Goal: Task Accomplishment & Management: Use online tool/utility

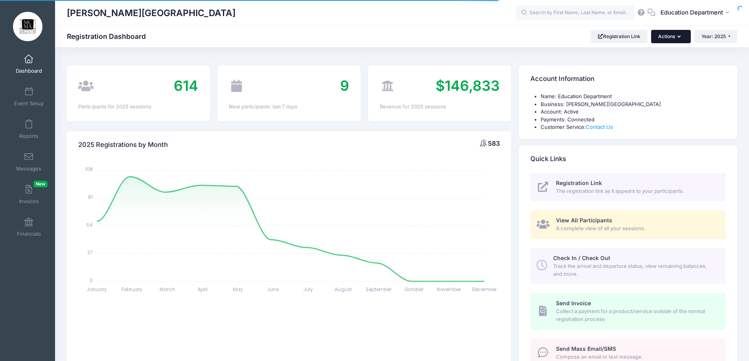
click at [656, 35] on button "Actions" at bounding box center [670, 36] width 39 height 13
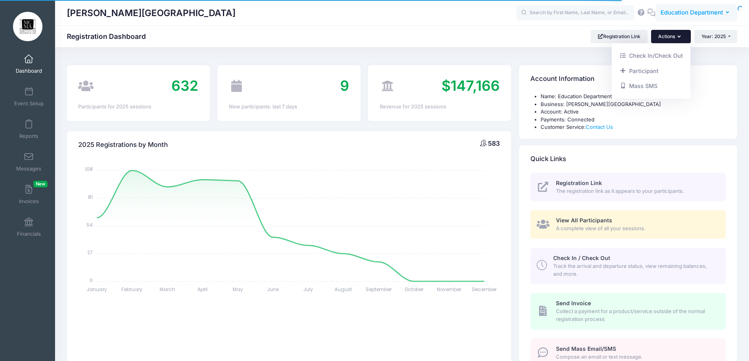
click at [675, 15] on span "Education Department" at bounding box center [691, 12] width 62 height 9
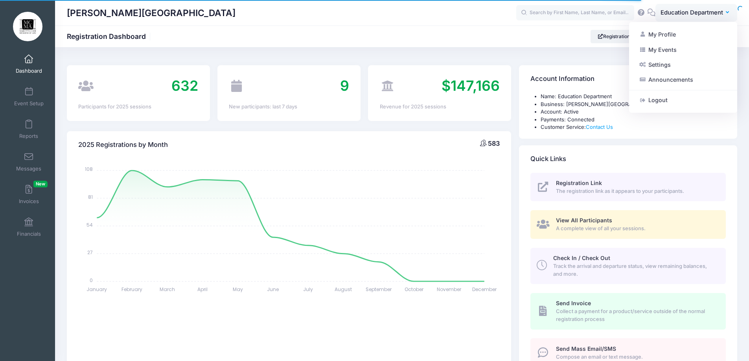
select select
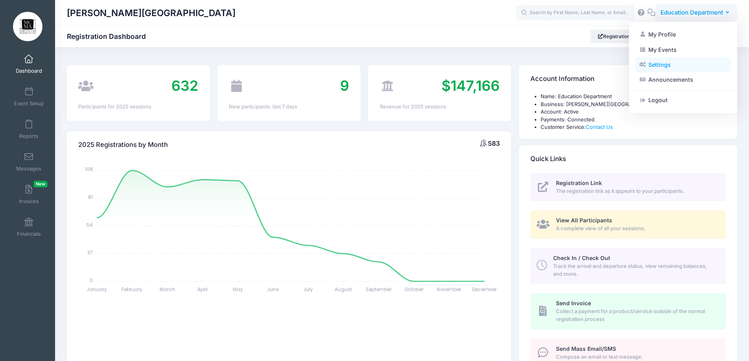
click at [655, 64] on link "Settings" at bounding box center [683, 64] width 96 height 15
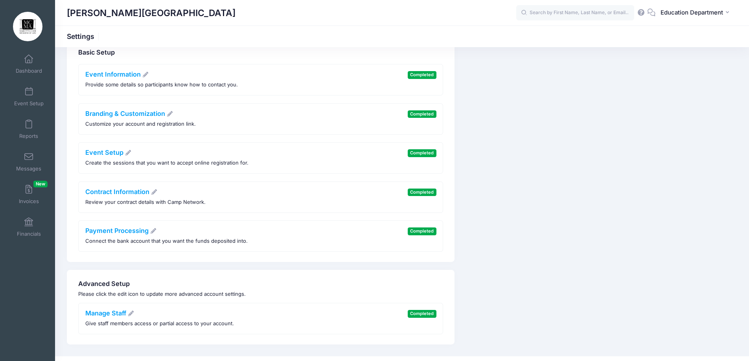
scroll to position [34, 0]
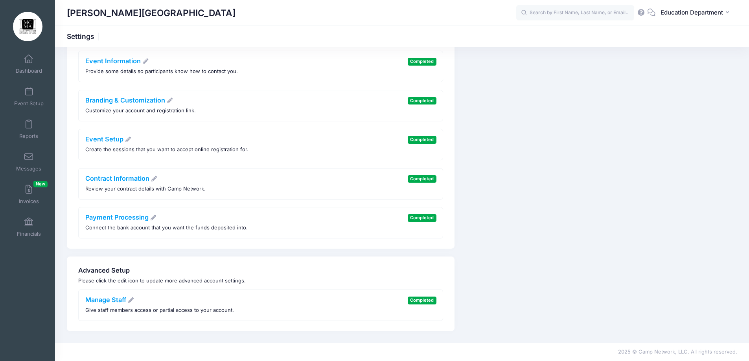
click at [340, 290] on li "Manage Staff Give staff members access or partial access to your account. Compl…" at bounding box center [260, 305] width 365 height 31
click at [133, 298] on icon at bounding box center [130, 301] width 7 height 6
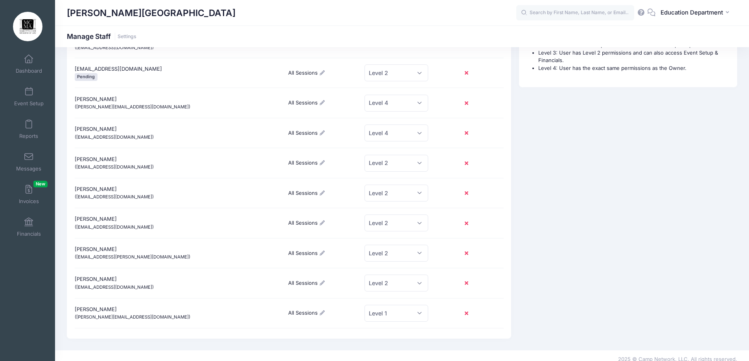
scroll to position [95, 0]
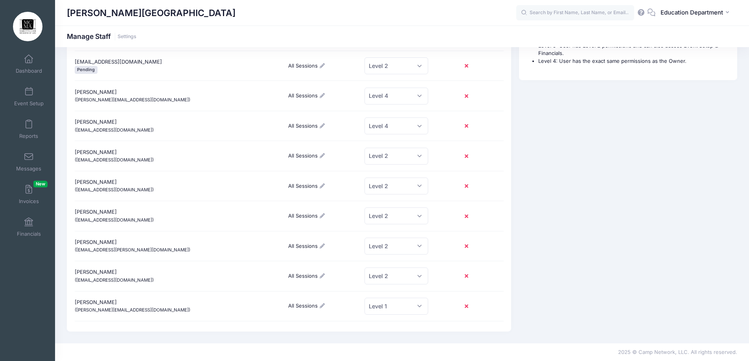
click at [469, 184] on buttton at bounding box center [468, 185] width 20 height 13
click at [465, 186] on icon at bounding box center [468, 186] width 6 height 0
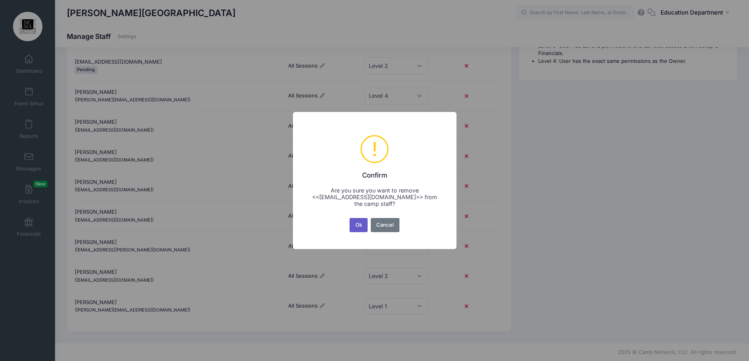
click at [355, 230] on button "Ok" at bounding box center [358, 225] width 18 height 14
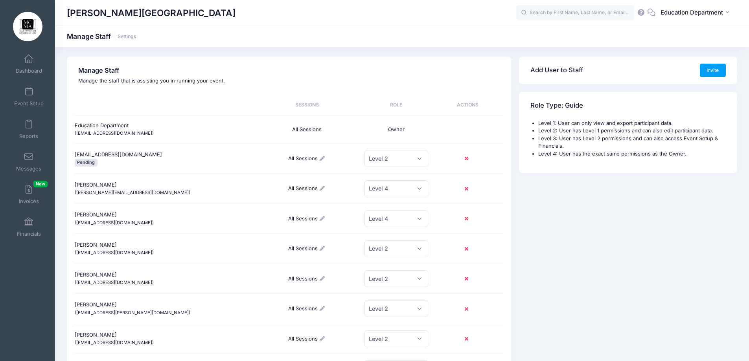
scroll to position [0, 0]
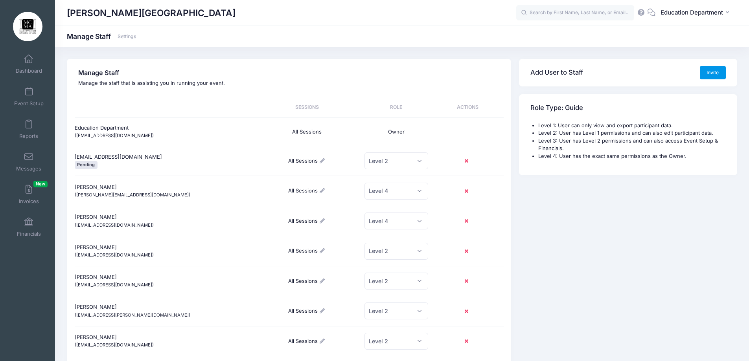
click at [712, 69] on button "Invite" at bounding box center [713, 72] width 26 height 13
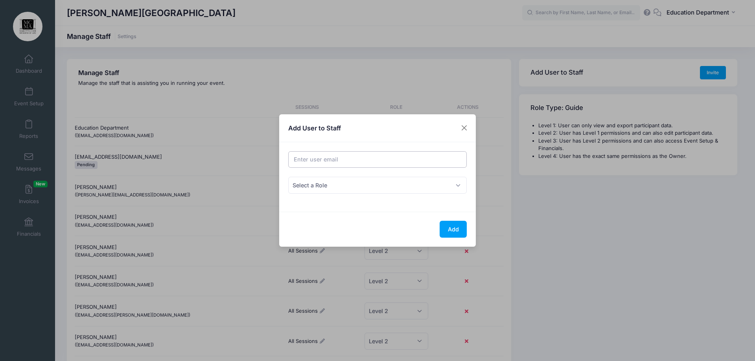
click at [393, 162] on input "Email address" at bounding box center [377, 159] width 179 height 17
type input "dianatoma@gmail.com"
click at [337, 182] on span "Select a Role" at bounding box center [377, 185] width 179 height 17
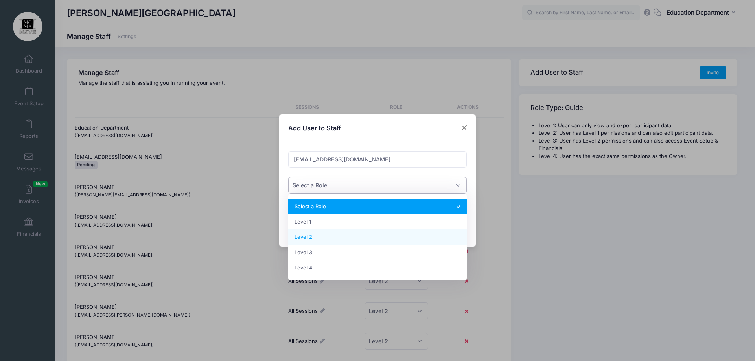
select select "3"
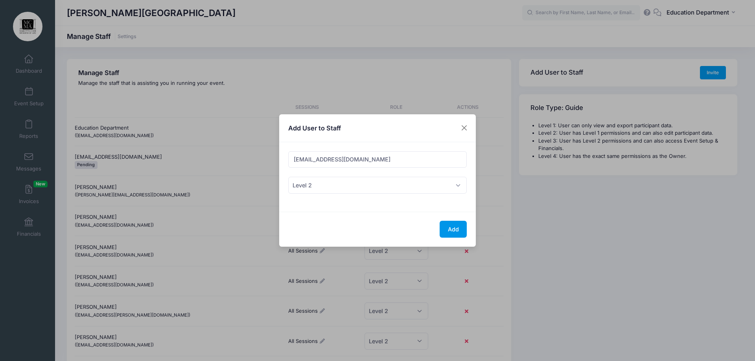
click at [458, 223] on button "Add" at bounding box center [452, 229] width 27 height 17
click at [451, 238] on button "Add" at bounding box center [452, 229] width 27 height 17
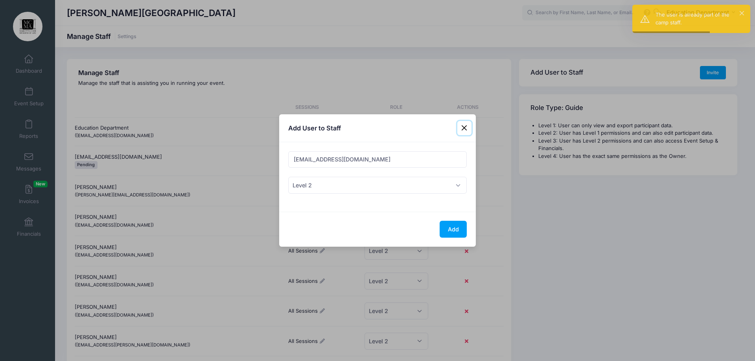
click at [463, 123] on button "Close" at bounding box center [464, 128] width 14 height 14
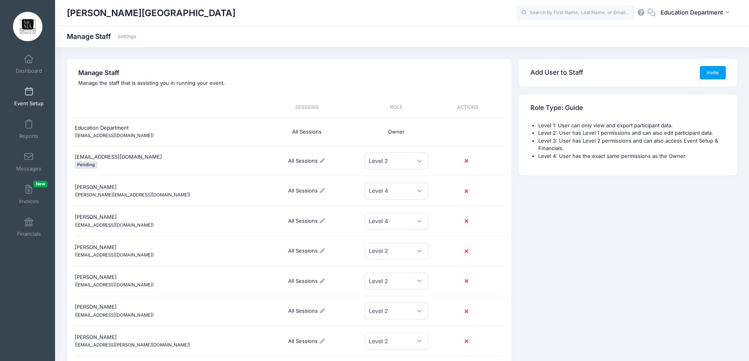
click at [35, 94] on link "Event Setup" at bounding box center [28, 97] width 37 height 28
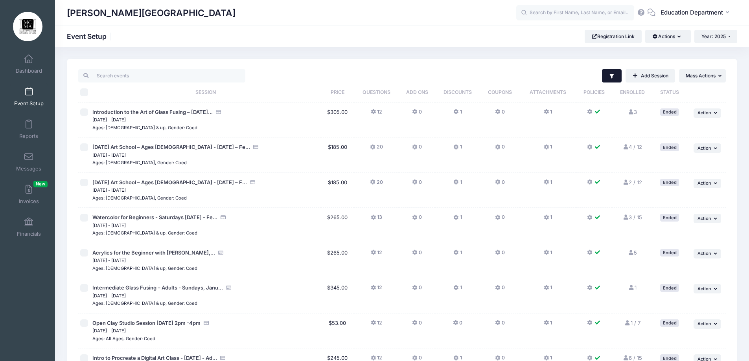
click at [610, 77] on icon "button" at bounding box center [611, 76] width 4 height 5
click at [513, 157] on label "Completed" at bounding box center [525, 158] width 27 height 8
click at [509, 157] on input "Completed" at bounding box center [506, 158] width 8 height 8
checkbox input "false"
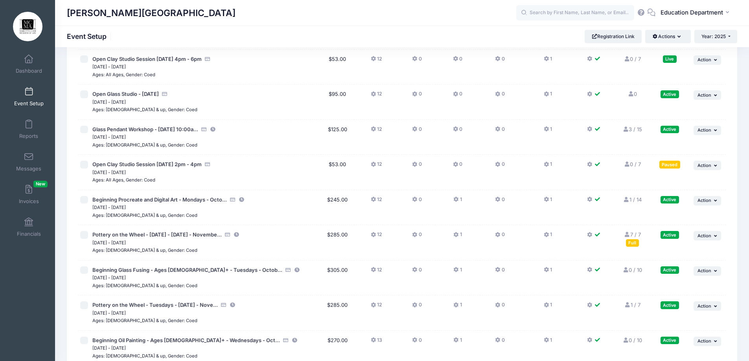
scroll to position [550, 0]
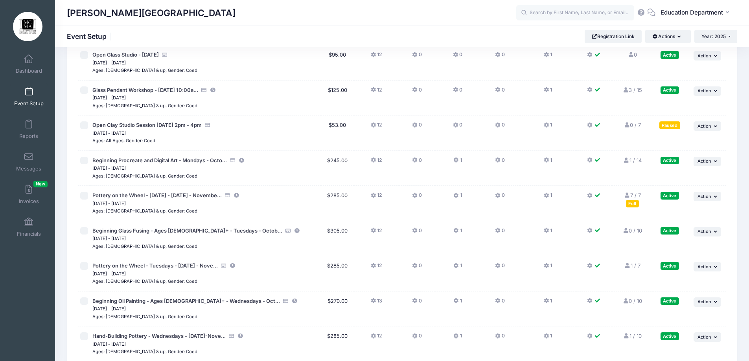
click at [631, 90] on link "3 / 15 Full" at bounding box center [632, 90] width 20 height 6
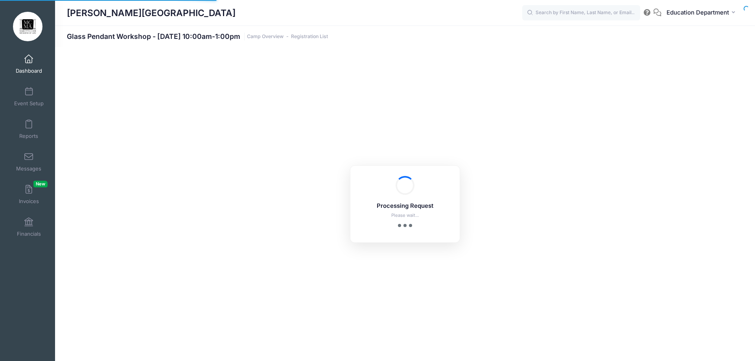
select select "10"
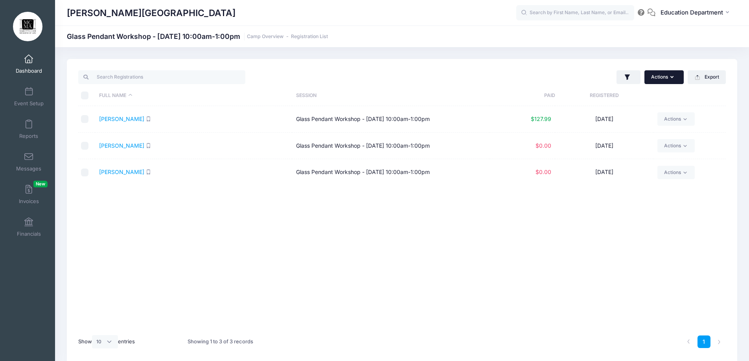
click at [663, 76] on button "Actions" at bounding box center [663, 76] width 39 height 13
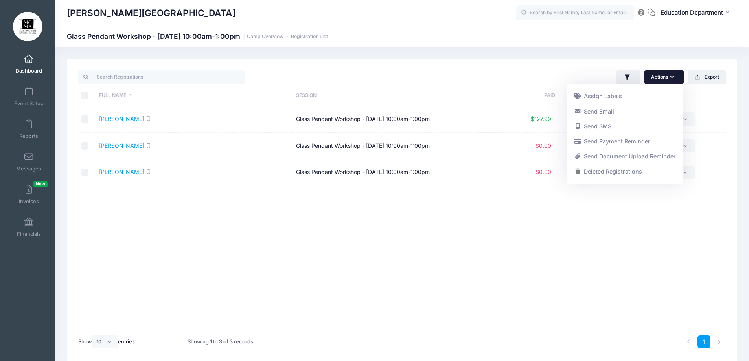
click at [83, 143] on input "checkbox" at bounding box center [85, 146] width 8 height 8
checkbox input "true"
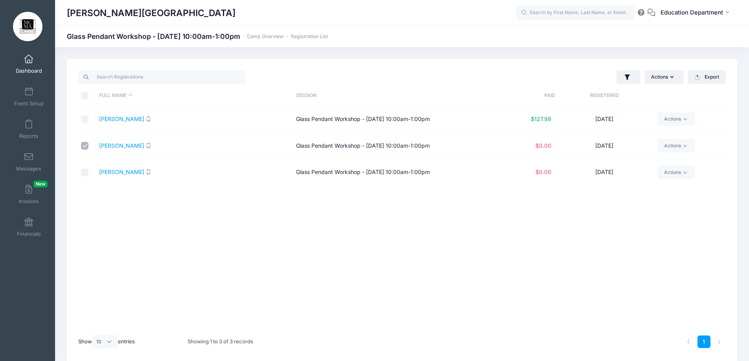
click at [83, 172] on input "checkbox" at bounding box center [85, 173] width 8 height 8
checkbox input "true"
click at [660, 78] on button "Actions" at bounding box center [663, 76] width 39 height 13
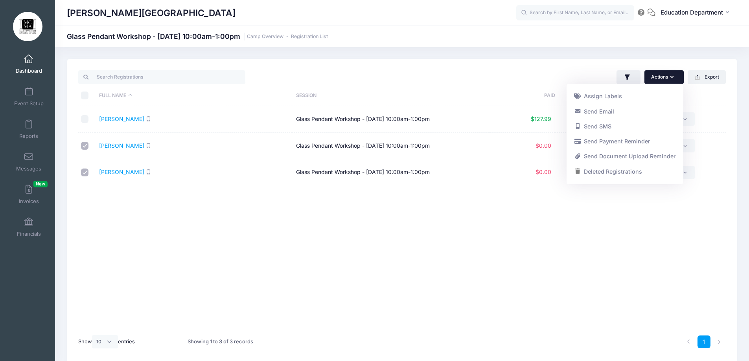
click at [595, 73] on div "Actions Assign Labels Send Email Send SMS Send Payment Reminder Send Document U…" at bounding box center [565, 77] width 327 height 16
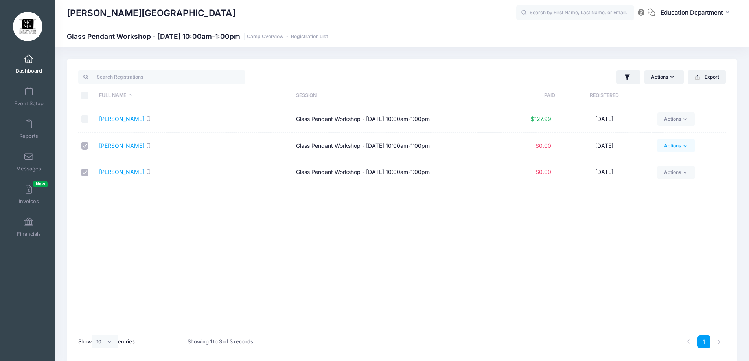
click at [681, 145] on link "Actions" at bounding box center [675, 145] width 37 height 13
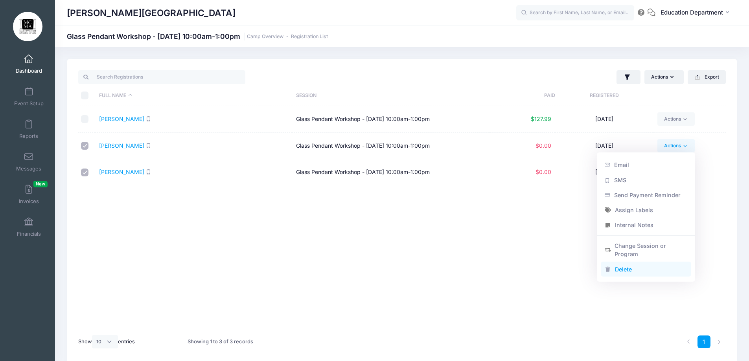
click at [630, 267] on link "Delete" at bounding box center [646, 269] width 91 height 15
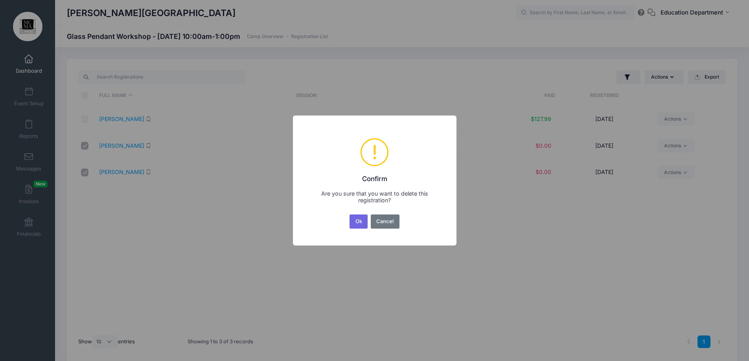
click at [355, 216] on button "Ok" at bounding box center [358, 222] width 18 height 14
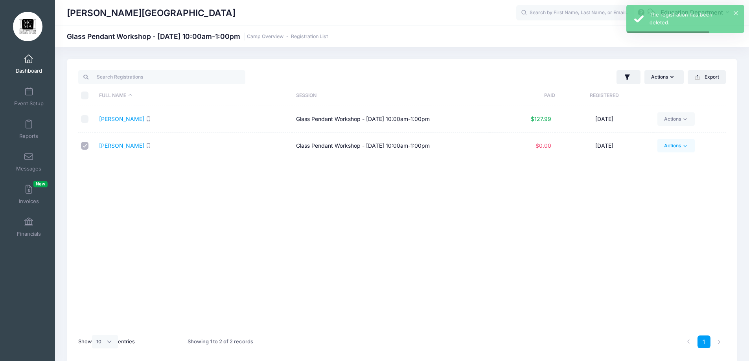
click at [685, 146] on icon at bounding box center [685, 146] width 3 height 2
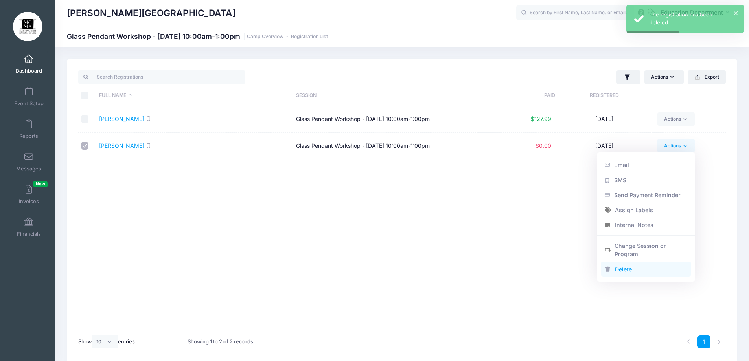
click at [617, 271] on link "Delete" at bounding box center [646, 269] width 91 height 15
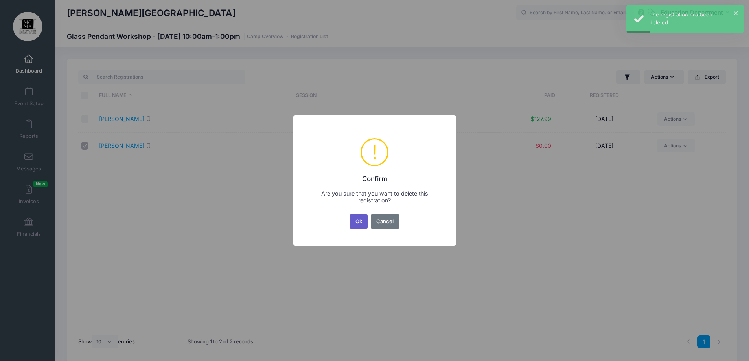
click at [360, 219] on button "Ok" at bounding box center [358, 222] width 18 height 14
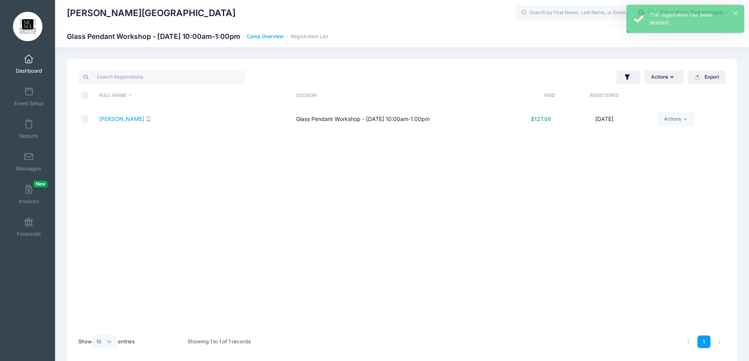
click at [283, 37] on link "Camp Overview" at bounding box center [265, 37] width 37 height 6
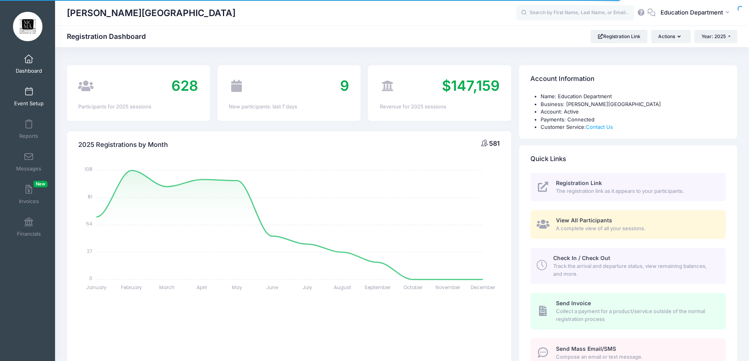
click at [18, 102] on span "Event Setup" at bounding box center [28, 103] width 29 height 7
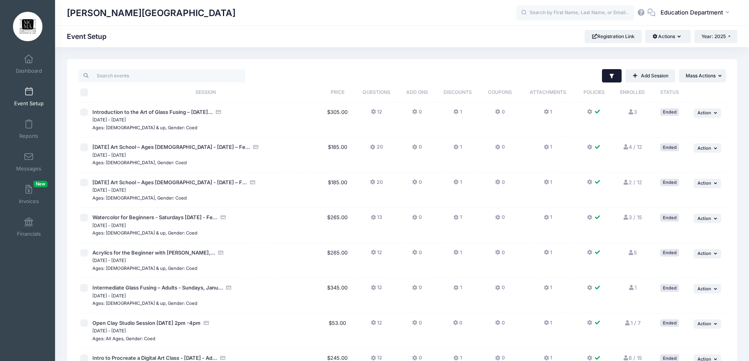
click at [614, 78] on button "Filter" at bounding box center [612, 75] width 20 height 13
click at [503, 158] on input "Completed" at bounding box center [506, 158] width 8 height 8
checkbox input "false"
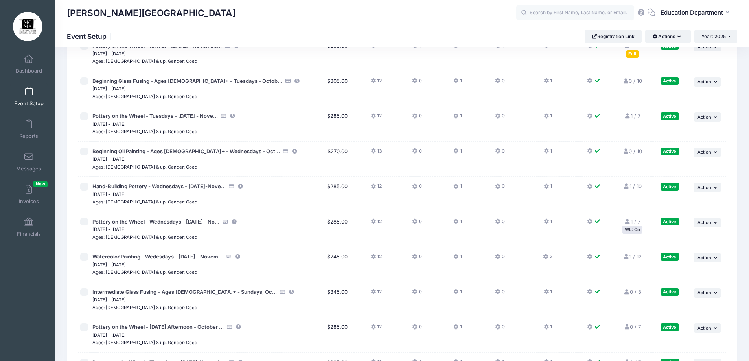
scroll to position [687, 0]
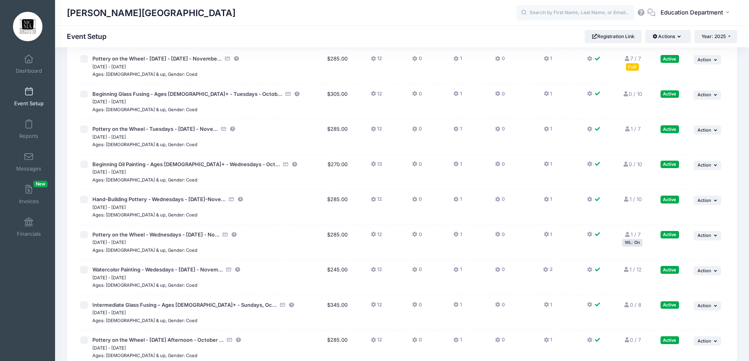
click at [629, 243] on div "WL: On" at bounding box center [632, 242] width 20 height 7
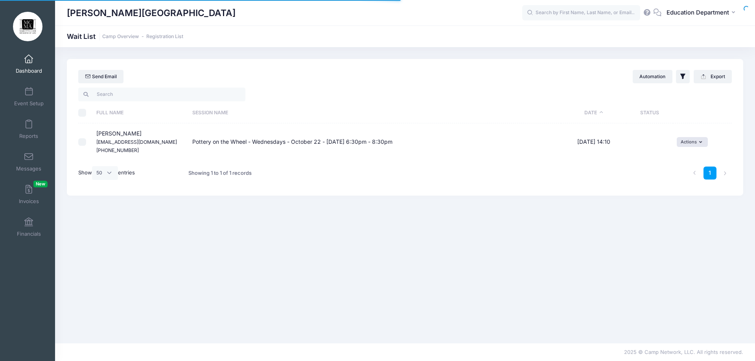
select select "50"
click at [692, 139] on button "Actions" at bounding box center [691, 141] width 31 height 9
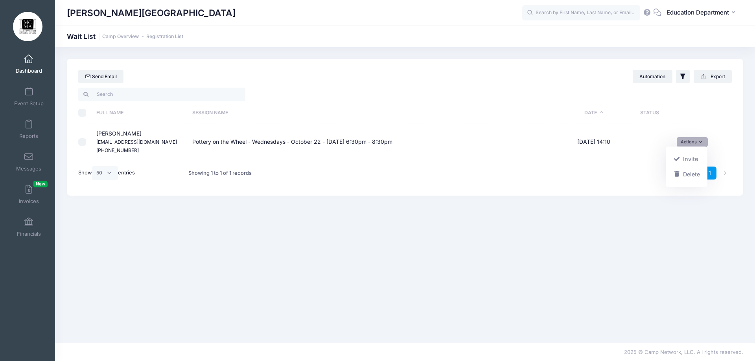
click at [366, 103] on th "Session Name" at bounding box center [375, 113] width 373 height 21
click at [650, 77] on button "Automation" at bounding box center [652, 76] width 40 height 13
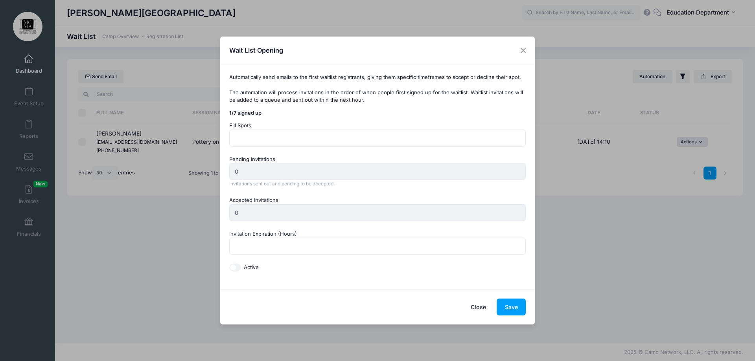
click at [476, 304] on button "Close" at bounding box center [478, 307] width 31 height 17
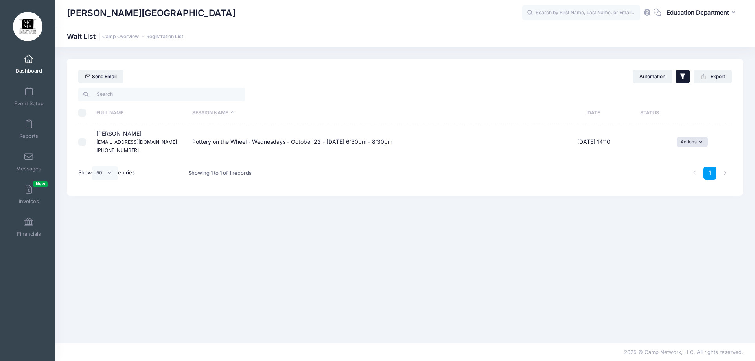
click at [682, 76] on icon "button" at bounding box center [682, 77] width 5 height 6
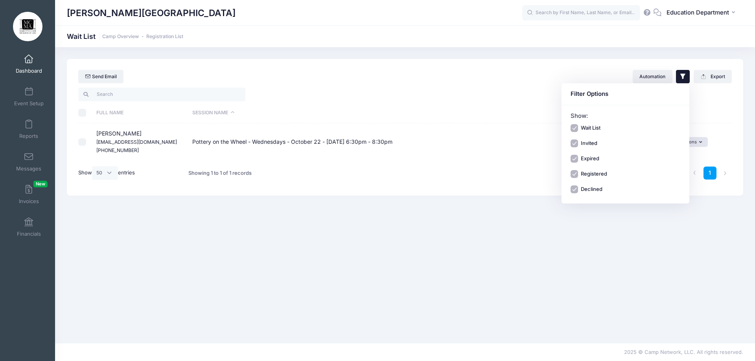
click at [637, 61] on div "Send Email Automation Filter Options Show: Wait List Invited" at bounding box center [405, 73] width 676 height 28
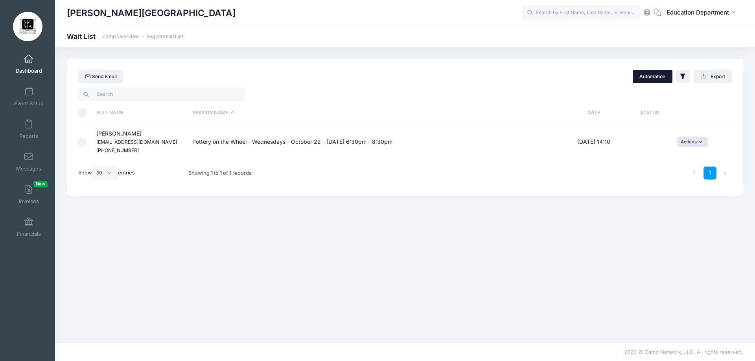
click at [643, 77] on button "Automation" at bounding box center [652, 76] width 40 height 13
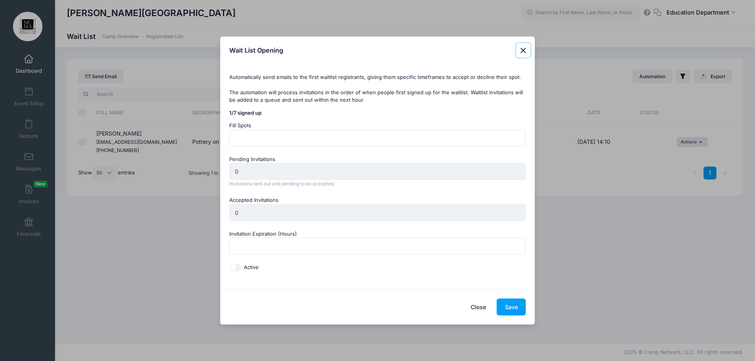
click at [520, 52] on button "Close" at bounding box center [523, 50] width 14 height 14
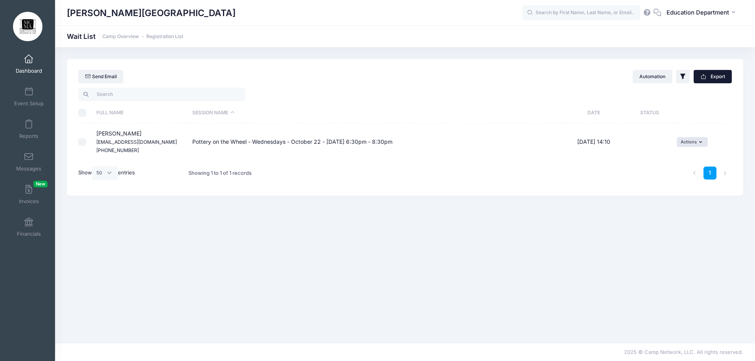
click at [712, 75] on button "Export" at bounding box center [712, 76] width 38 height 13
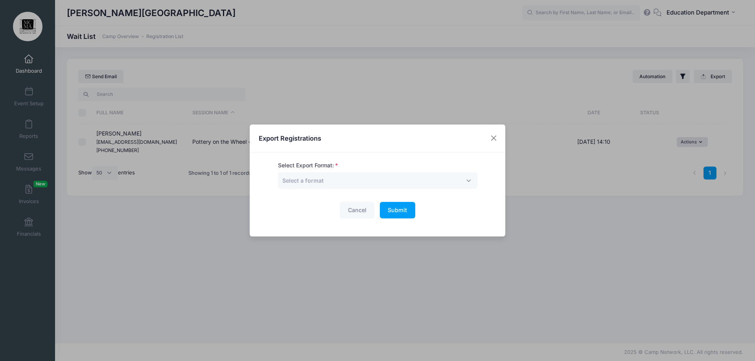
click at [492, 55] on div "Export Registrations Select Export Format: Excel CSV Print Select a format Canc…" at bounding box center [377, 180] width 755 height 361
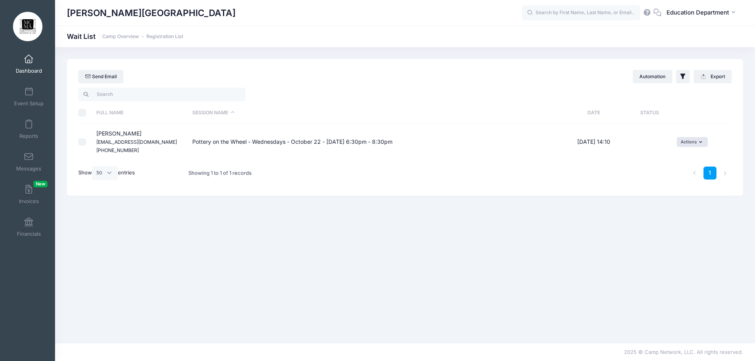
click at [687, 134] on td "Actions Invite Resend Invitation Edit Expiration Uninvite Delete" at bounding box center [702, 141] width 59 height 37
click at [686, 140] on button "Actions" at bounding box center [691, 141] width 31 height 9
click at [684, 156] on link "Invite" at bounding box center [686, 159] width 34 height 15
drag, startPoint x: 506, startPoint y: 154, endPoint x: 511, endPoint y: 153, distance: 5.3
click at [506, 154] on select "1 2 3 4 5 6 7 8 9 10 11 12 13 14 15 16 17 18 19 20 21 22 23 24 25 26 27 28 29 3…" at bounding box center [507, 153] width 28 height 17
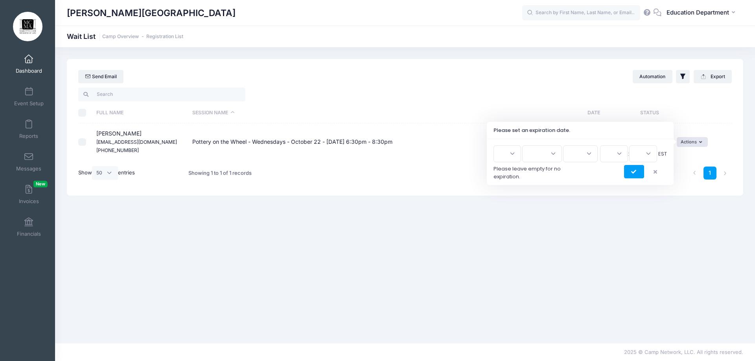
click at [655, 172] on icon "button" at bounding box center [656, 172] width 6 height 0
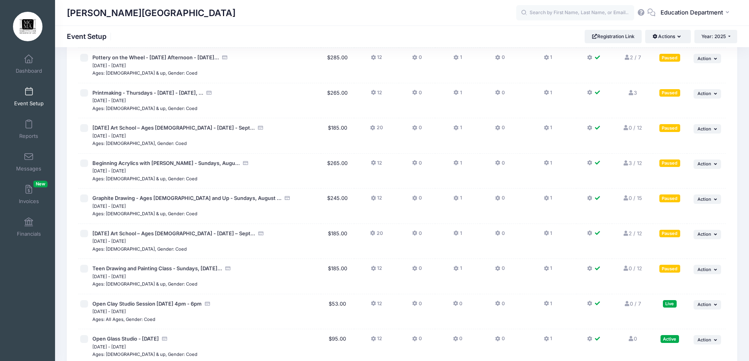
scroll to position [275, 0]
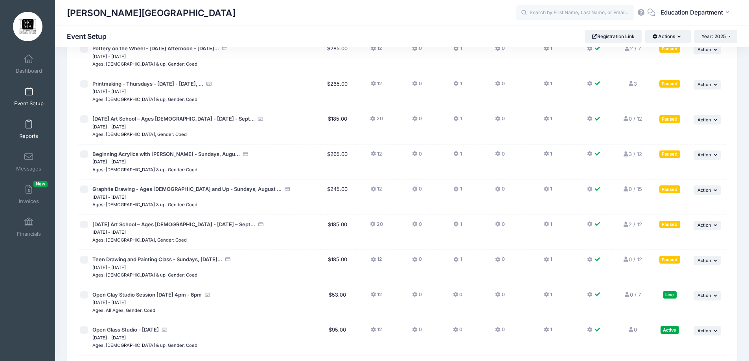
click at [28, 133] on span "Reports" at bounding box center [28, 136] width 19 height 7
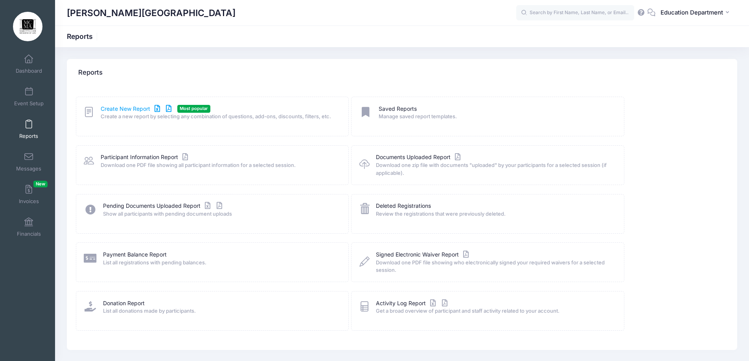
click at [122, 107] on link "Create New Report" at bounding box center [137, 109] width 73 height 8
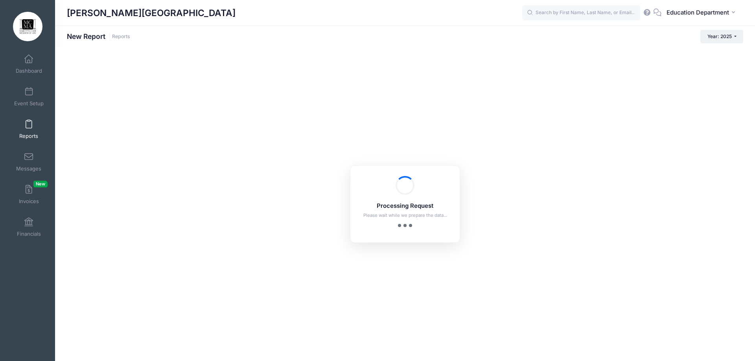
checkbox input "true"
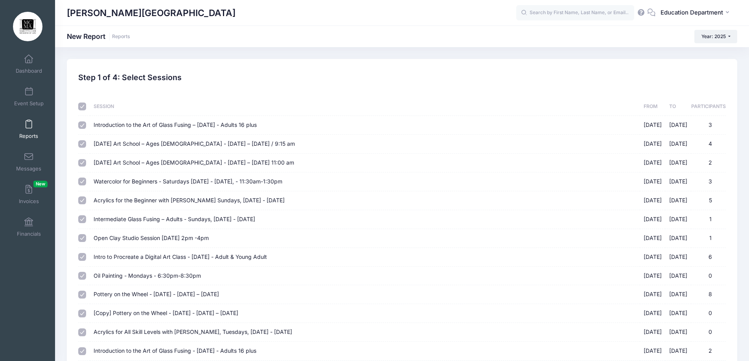
click at [81, 106] on input "checkbox" at bounding box center [82, 107] width 8 height 8
checkbox input "false"
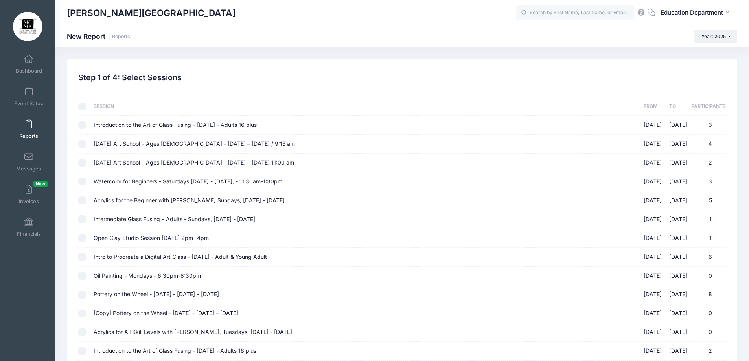
checkbox input "false"
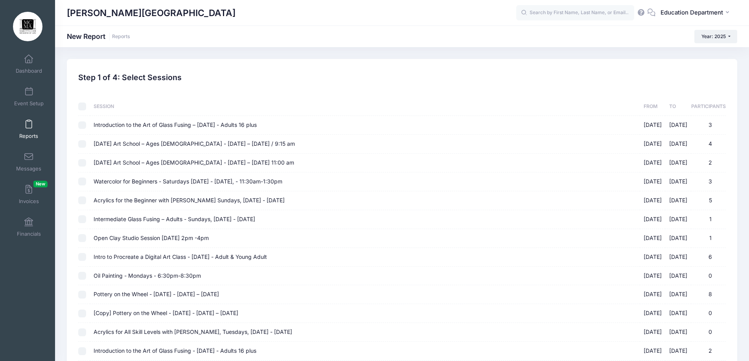
checkbox input "false"
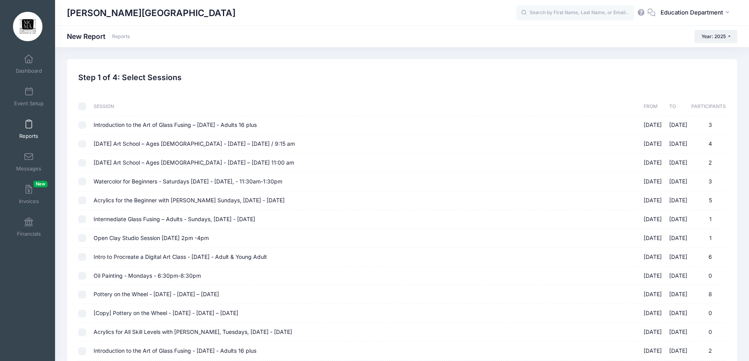
checkbox input "false"
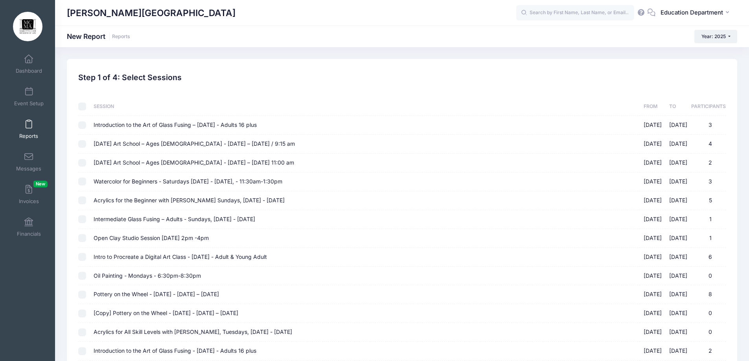
checkbox input "false"
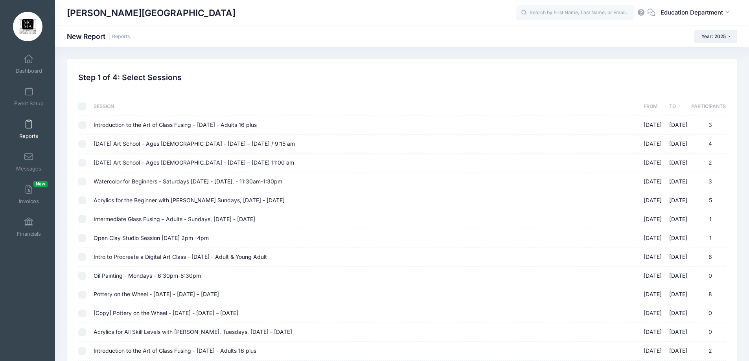
checkbox input "false"
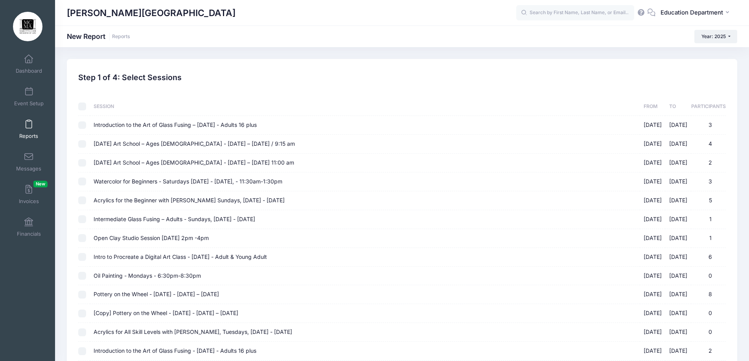
checkbox input "false"
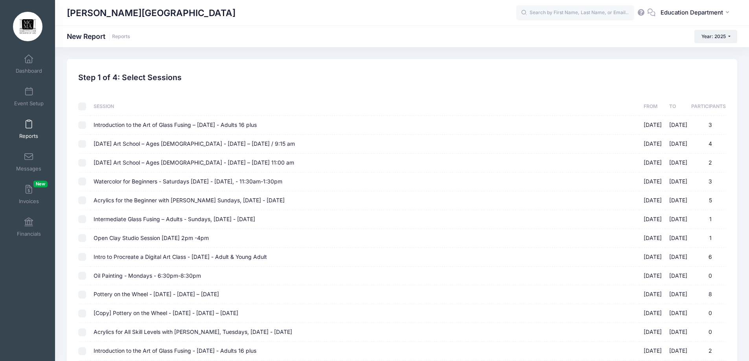
checkbox input "false"
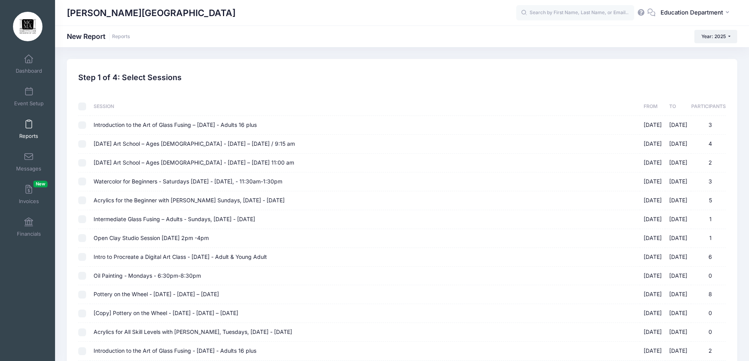
checkbox input "false"
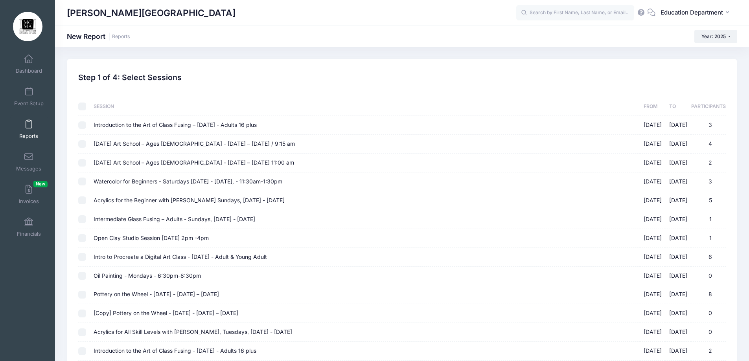
checkbox input "false"
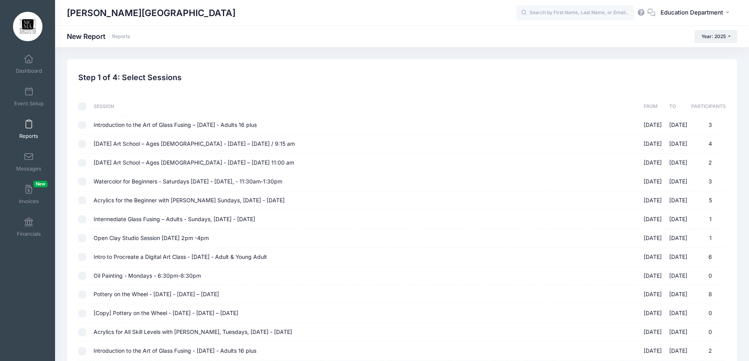
checkbox input "false"
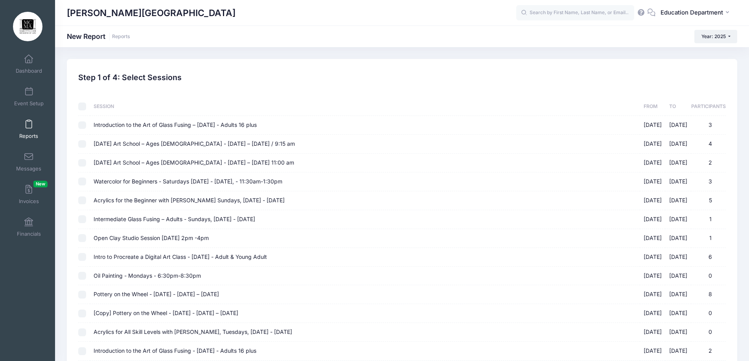
checkbox input "false"
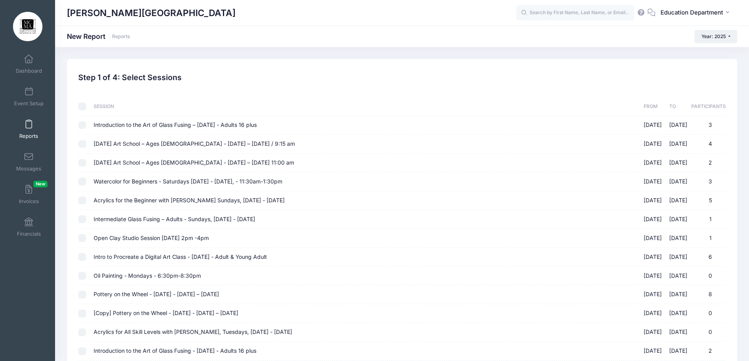
checkbox input "false"
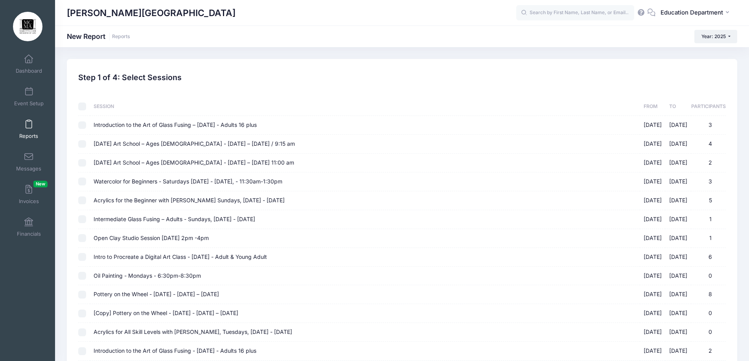
checkbox input "false"
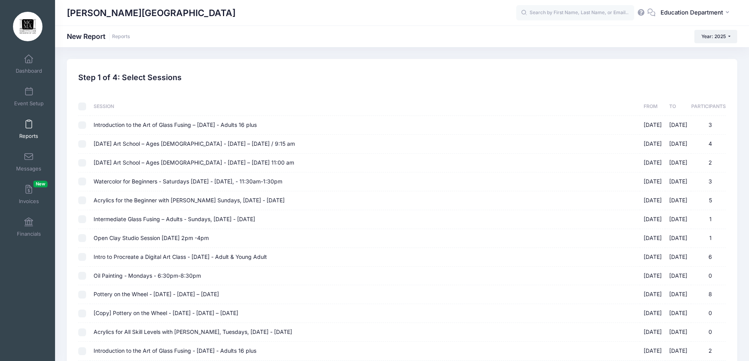
checkbox input "false"
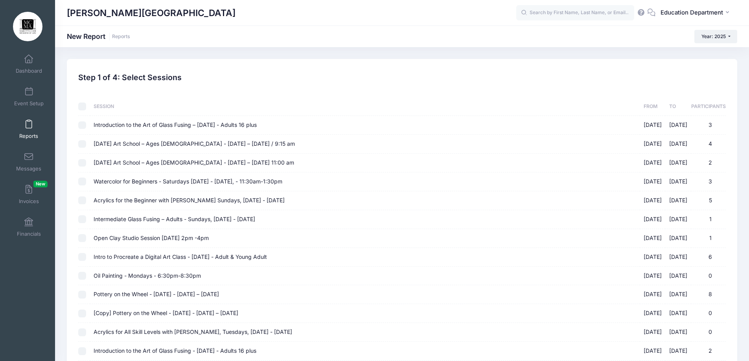
checkbox input "false"
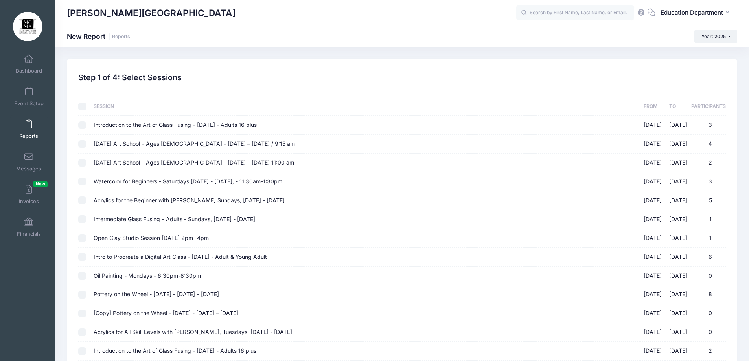
checkbox input "false"
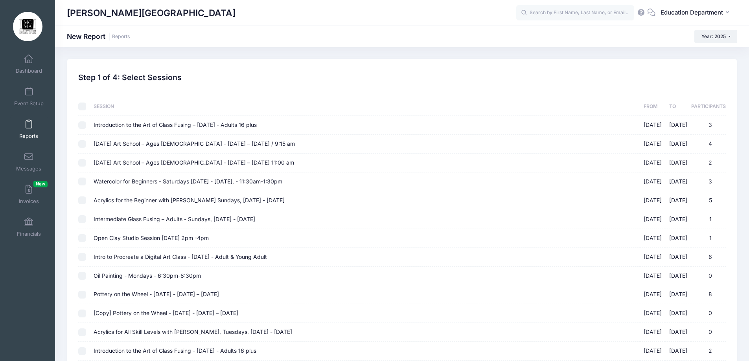
checkbox input "false"
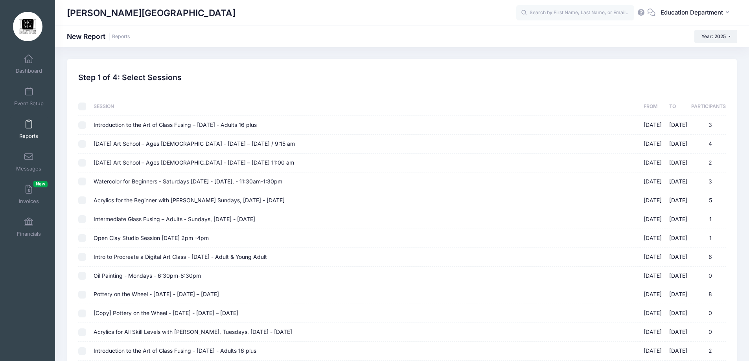
checkbox input "false"
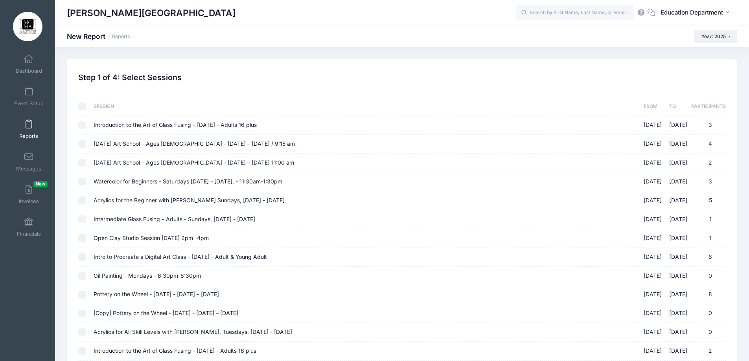
checkbox input "false"
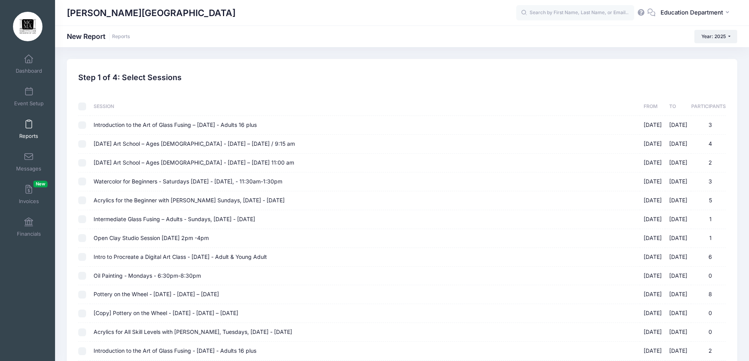
checkbox input "false"
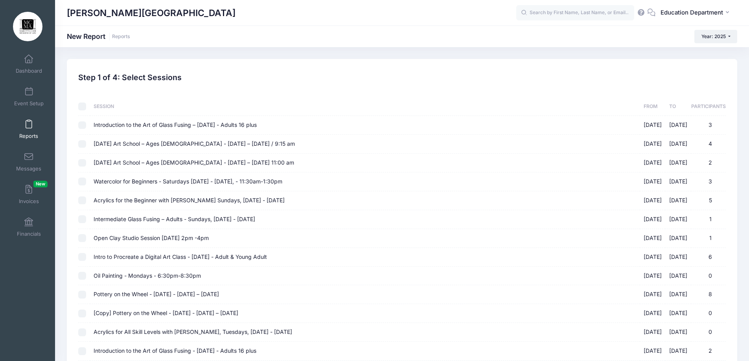
checkbox input "false"
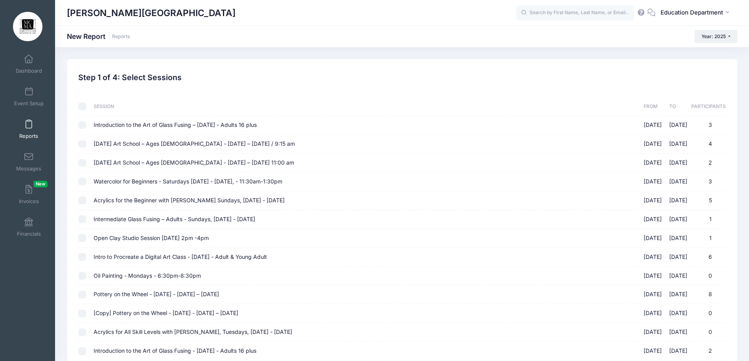
checkbox input "false"
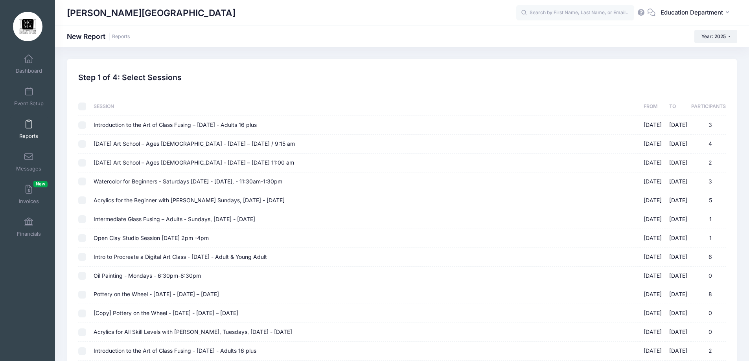
checkbox input "false"
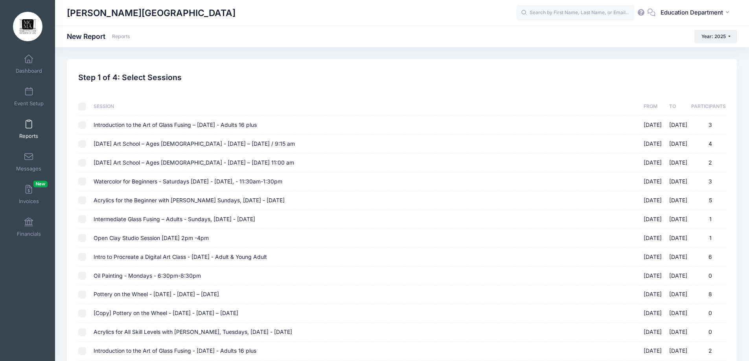
checkbox input "false"
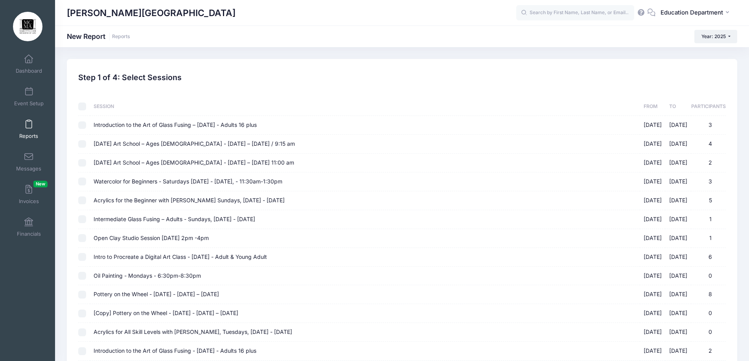
checkbox input "false"
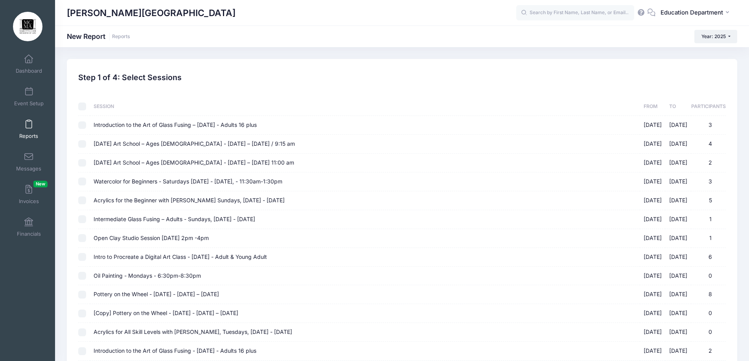
checkbox input "false"
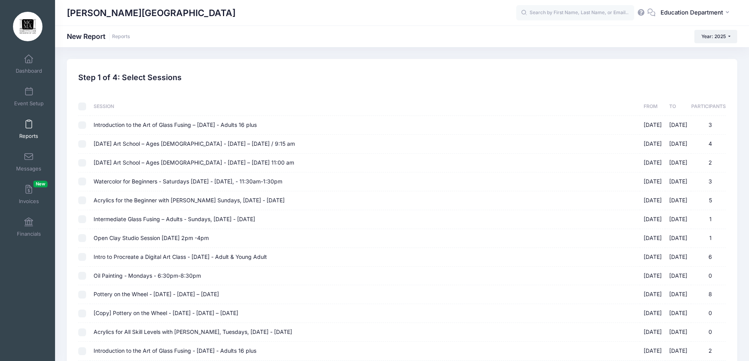
checkbox input "false"
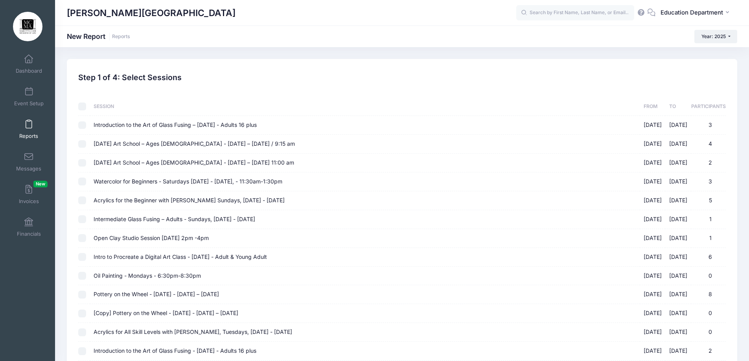
checkbox input "false"
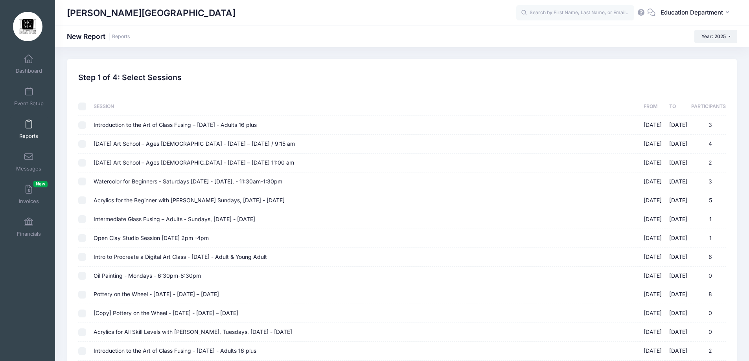
checkbox input "false"
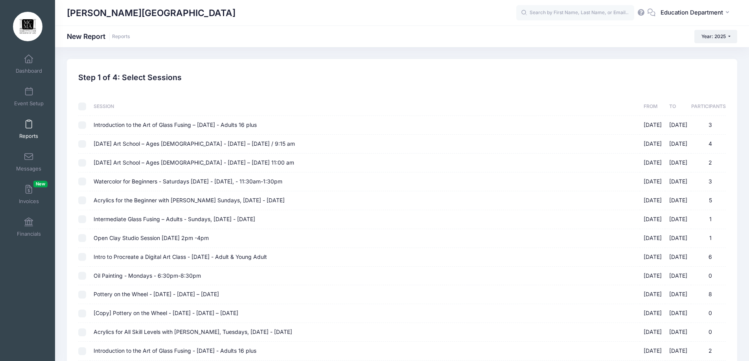
checkbox input "false"
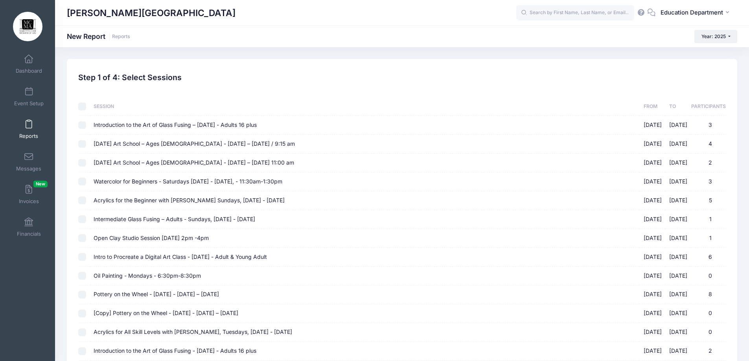
checkbox input "false"
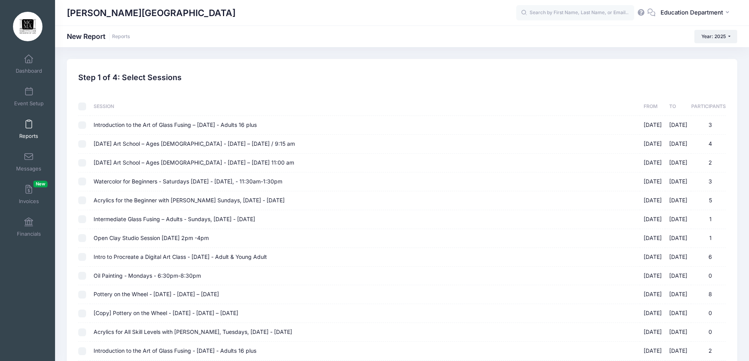
checkbox input "false"
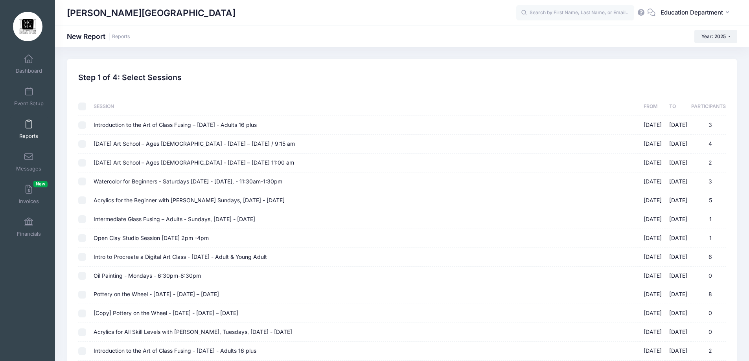
checkbox input "false"
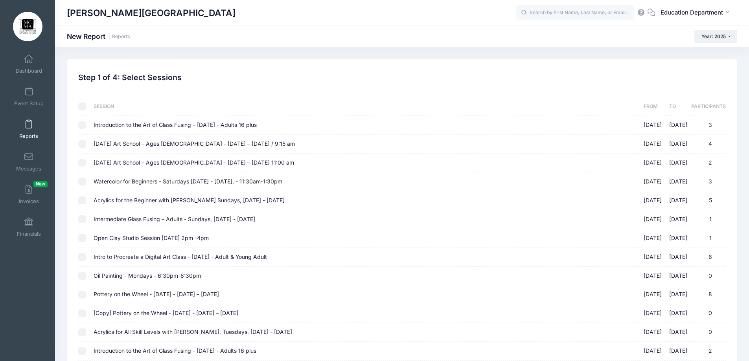
checkbox input "false"
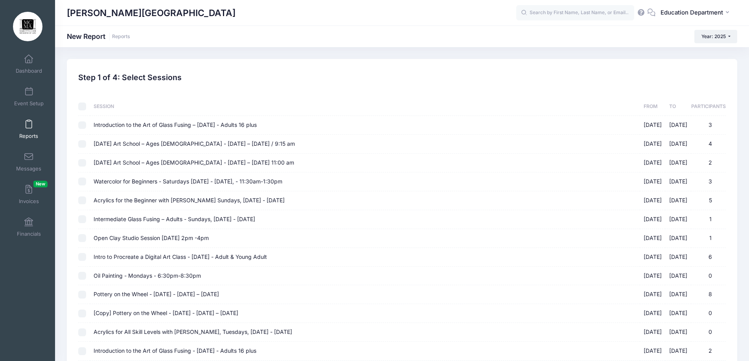
checkbox input "false"
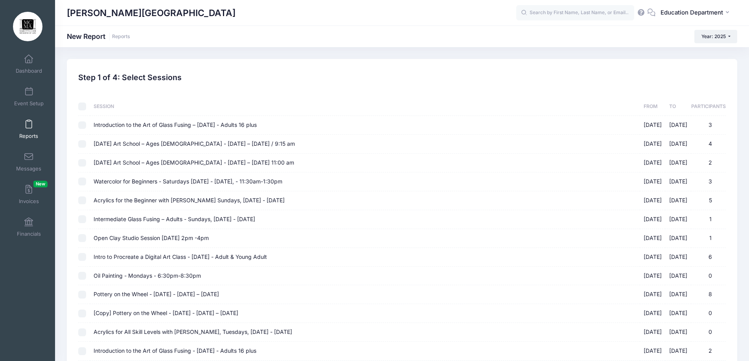
checkbox input "false"
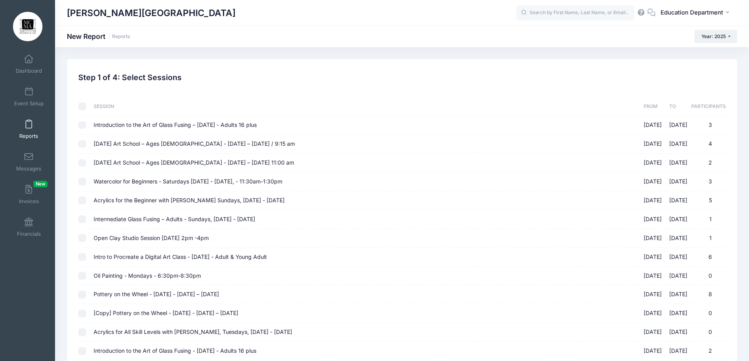
checkbox input "false"
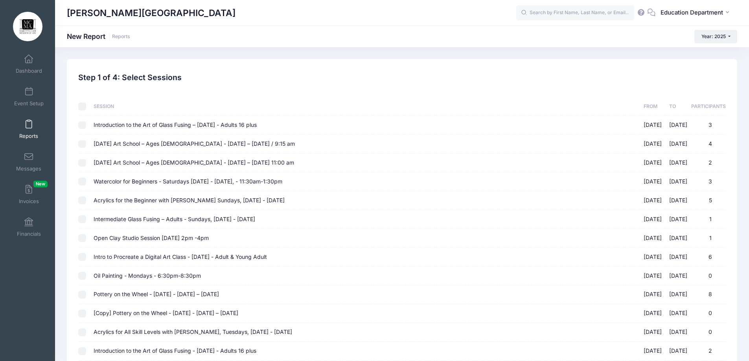
checkbox input "false"
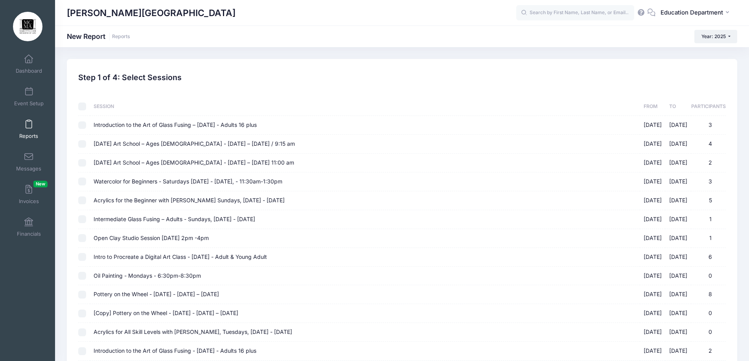
checkbox input "false"
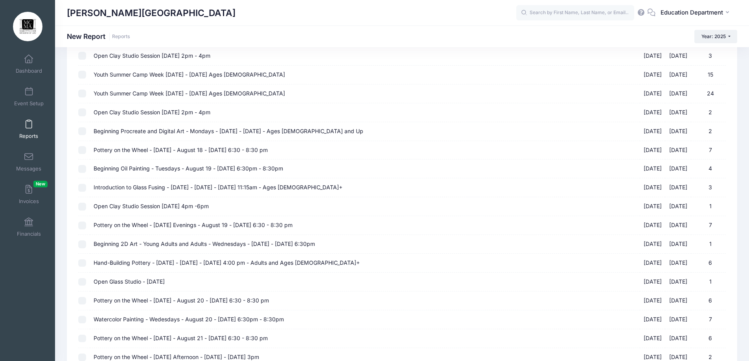
scroll to position [2869, 0]
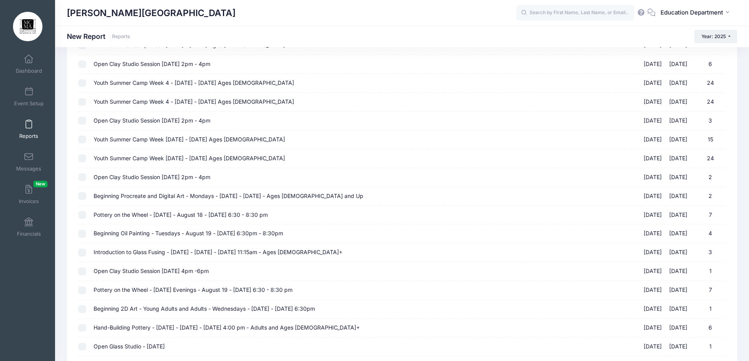
click at [84, 197] on input "Beginning Procreate and Digital Art - Mondays - [DATE] - [DATE] - Ages [DEMOGRA…" at bounding box center [82, 196] width 8 height 8
click at [81, 215] on input "Pottery on the Wheel - [DATE] - August 18 - [DATE] 6:30 - 8:30 pm [DATE] - [DAT…" at bounding box center [82, 215] width 8 height 8
click at [83, 235] on input "Beginning Oil Painting - Tuesdays - August 19 - [DATE] 6:30pm - 8:30pm [DATE] -…" at bounding box center [82, 234] width 8 height 8
click at [83, 252] on input "Introduction to Glass Fusing - [DATE] - [DATE] - [DATE] 11:15am - Ages [DEMOGRA…" at bounding box center [82, 253] width 8 height 8
click at [83, 291] on input "Pottery on the Wheel - [DATE] Evenings - August 19 - [DATE] 6:30 - 8:30 pm [DAT…" at bounding box center [82, 291] width 8 height 8
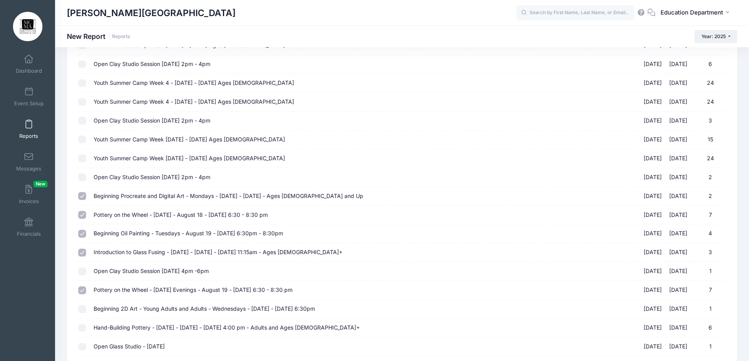
click at [80, 310] on input "Beginning 2D Art - Young Adults and Adults - Wednesdays - [DATE] - [DATE] 6:30p…" at bounding box center [82, 309] width 8 height 8
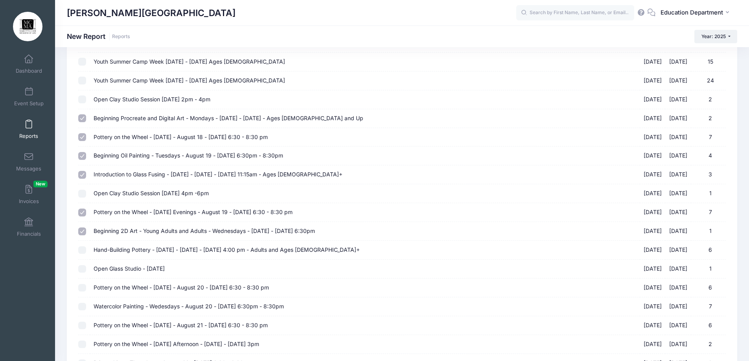
scroll to position [2948, 0]
click at [86, 250] on input "Hand-Building Pottery - [DATE] - [DATE] - [DATE] 4:00 pm - Adults and Ages [DEM…" at bounding box center [82, 250] width 8 height 8
click at [82, 290] on input "Pottery on the Wheel - [DATE] - August 20 - [DATE] 6:30 - 8:30 pm [DATE] - [DAT…" at bounding box center [82, 287] width 8 height 8
click at [82, 307] on input "Watercolor Painting - Wedesdays - August 20 - [DATE] 6:30pm - 8:30pm [DATE] - […" at bounding box center [82, 306] width 8 height 8
click at [82, 323] on input "Pottery on the Wheel - [DATE] - August 21 - [DATE] 6:30 - 8:30 pm [DATE] - [DAT…" at bounding box center [82, 325] width 8 height 8
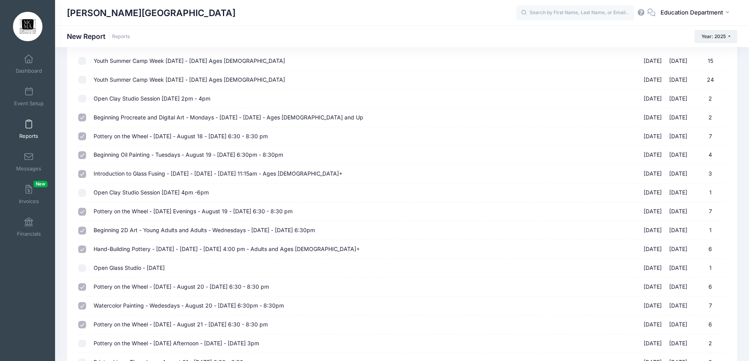
click at [81, 344] on input "Pottery on the Wheel - [DATE] Afternoon - [DATE] - [DATE] 3pm 08/21/2025 - [DAT…" at bounding box center [82, 344] width 8 height 8
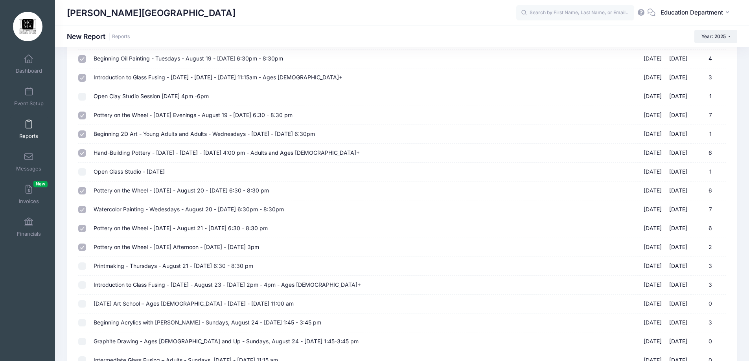
scroll to position [3066, 0]
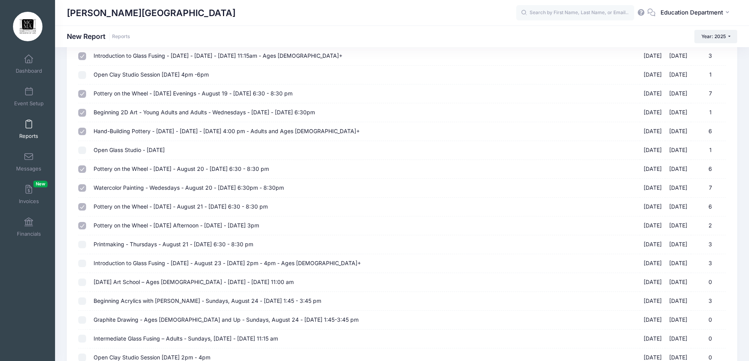
click at [81, 246] on input "Printmaking - Thursdays - August 21 - [DATE] 6:30 - 8:30 pm [DATE] - [DATE] 3" at bounding box center [82, 245] width 8 height 8
click at [83, 263] on input "Introduction to Glass Fusing - [DATE] - August 23 - [DATE] 2pm - 4pm - Ages [DE…" at bounding box center [82, 264] width 8 height 8
click at [85, 279] on input "[DATE] Art School – Ages [DEMOGRAPHIC_DATA] - [DATE] - [DATE] 11:00 am [DATE] -…" at bounding box center [82, 283] width 8 height 8
click at [84, 280] on input "[DATE] Art School – Ages [DEMOGRAPHIC_DATA] - [DATE] - [DATE] 11:00 am [DATE] -…" at bounding box center [82, 283] width 8 height 8
click at [85, 297] on td at bounding box center [83, 301] width 11 height 19
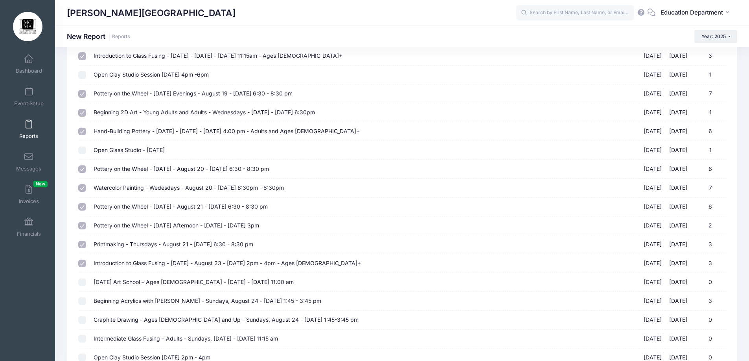
click at [84, 300] on input "Beginning Acrylics with [PERSON_NAME] - Sundays, August 24 - [DATE] 1:45 - 3:45…" at bounding box center [82, 302] width 8 height 8
click at [82, 320] on input "Graphite Drawing - Ages [DEMOGRAPHIC_DATA] and Up - Sundays, August 24 - [DATE]…" at bounding box center [82, 320] width 8 height 8
click at [81, 339] on input "Intermediate Glass Fusing – Adults - Sundays, [DATE] - [DATE] 11:15 am 08/24/20…" at bounding box center [82, 339] width 8 height 8
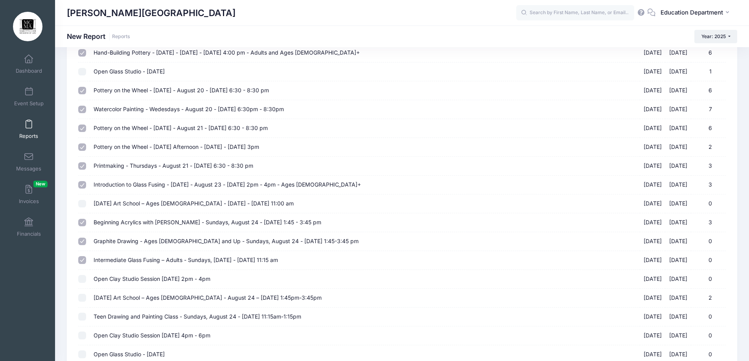
scroll to position [3184, 0]
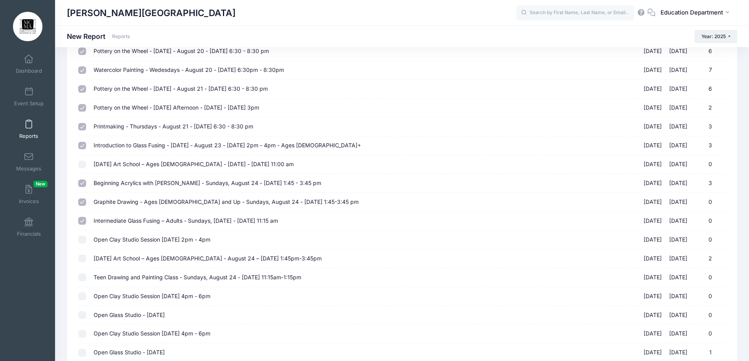
click at [83, 259] on input "[DATE] Art School – Ages [DEMOGRAPHIC_DATA] - August 24 – [DATE] 1:45pm-3:45pm …" at bounding box center [82, 259] width 8 height 8
click at [82, 276] on input "Teen Drawing and Painting Class - Sundays, August 24 - [DATE] 11:15am-1:15pm [D…" at bounding box center [82, 278] width 8 height 8
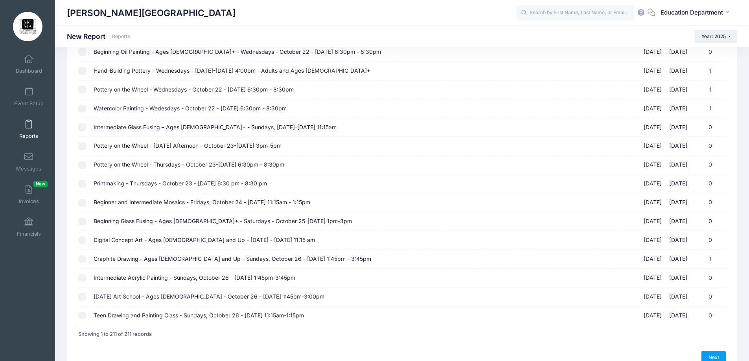
scroll to position [3811, 0]
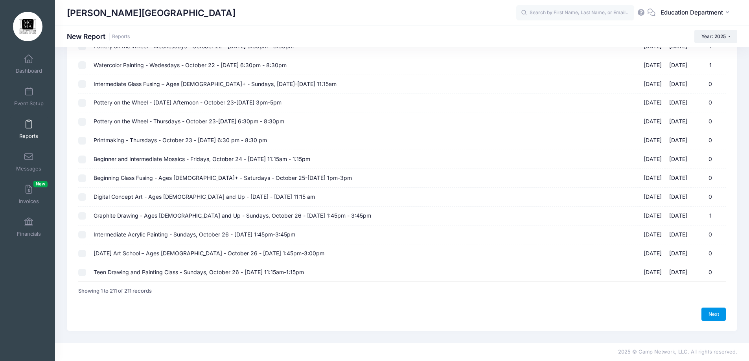
click at [710, 314] on link "Next" at bounding box center [713, 314] width 24 height 13
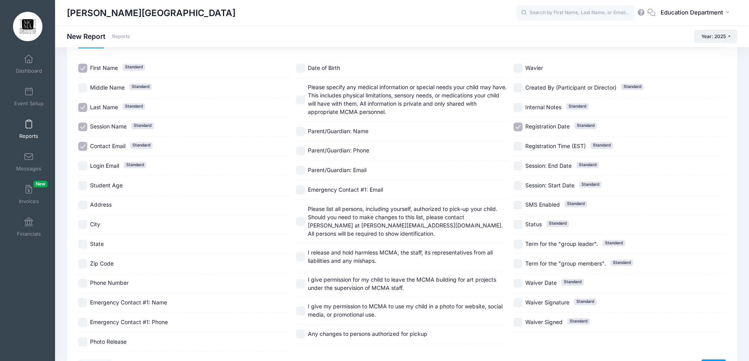
scroll to position [39, 0]
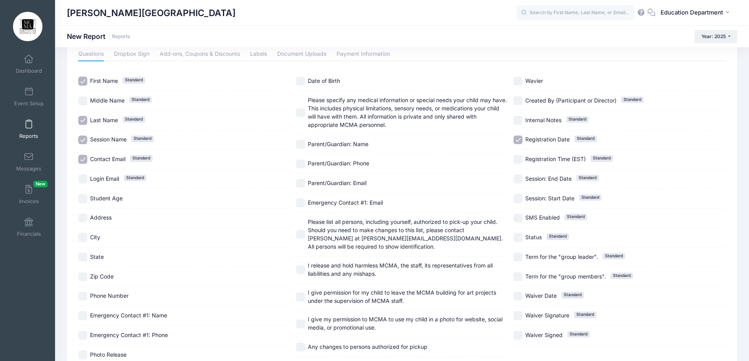
click at [518, 139] on input "Registration Date Standard" at bounding box center [517, 140] width 9 height 9
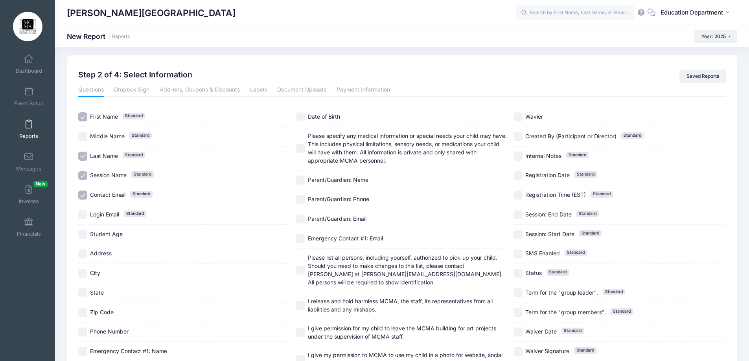
scroll to position [0, 0]
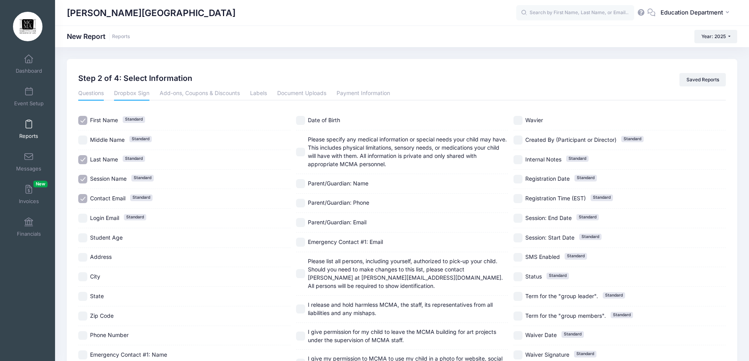
click at [130, 93] on link "Dropbox Sign" at bounding box center [131, 93] width 35 height 14
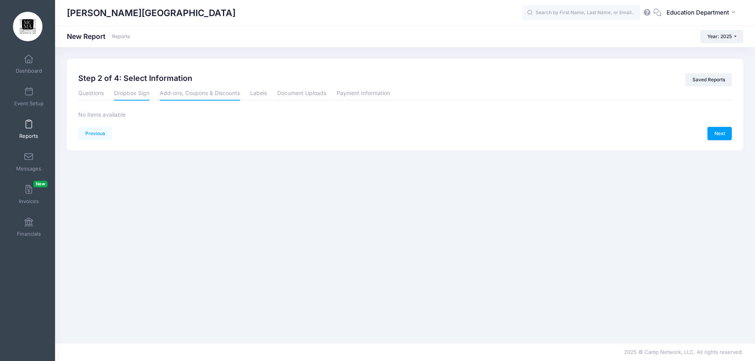
click at [178, 90] on link "Add-ons, Coupons & Discounts" at bounding box center [200, 93] width 80 height 14
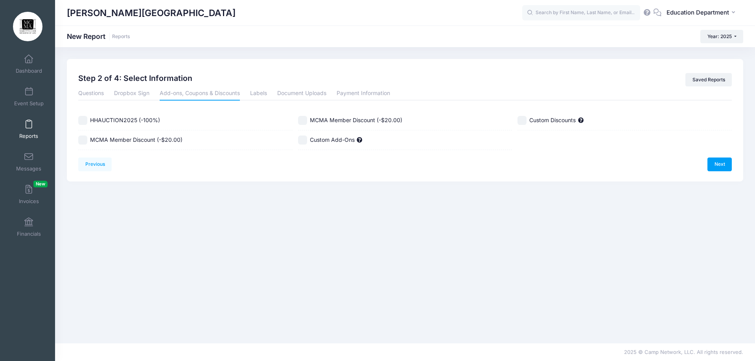
click at [86, 143] on input "MCMA Member Discount (-$20.00)" at bounding box center [82, 140] width 9 height 9
click at [253, 90] on link "Labels" at bounding box center [258, 93] width 17 height 14
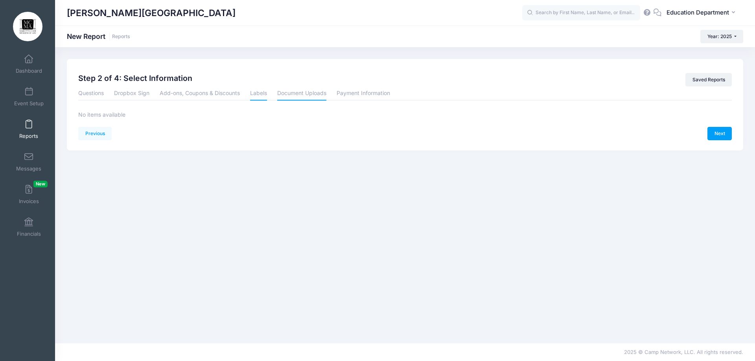
click at [285, 95] on link "Document Uploads" at bounding box center [301, 93] width 49 height 14
click at [346, 91] on link "Payment Information" at bounding box center [362, 93] width 53 height 14
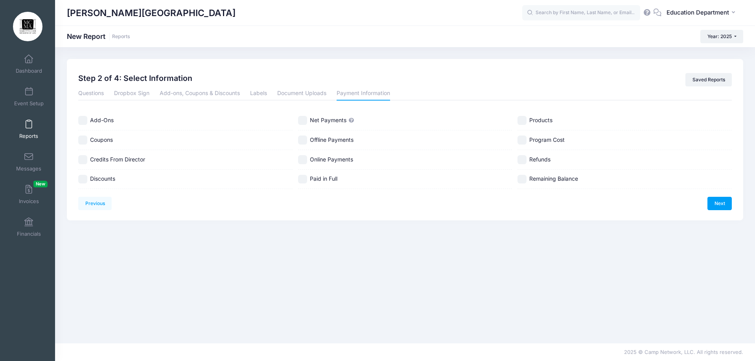
click at [81, 118] on input "Add-Ons" at bounding box center [82, 120] width 9 height 9
click at [81, 140] on input "Coupons" at bounding box center [82, 140] width 9 height 9
click at [193, 94] on link "Add-ons, Coupons & Discounts" at bounding box center [200, 93] width 80 height 14
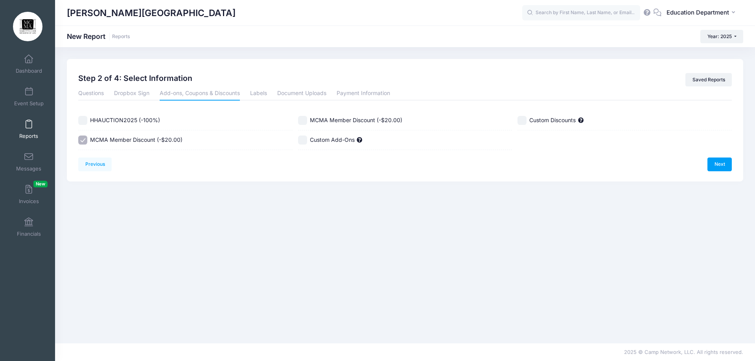
click at [79, 138] on input "MCMA Member Discount (-$20.00)" at bounding box center [82, 140] width 9 height 9
click at [367, 84] on div "Step 2 of 4: Select Information Saved Reports" at bounding box center [405, 79] width 661 height 13
click at [365, 90] on link "Payment Information" at bounding box center [362, 93] width 53 height 14
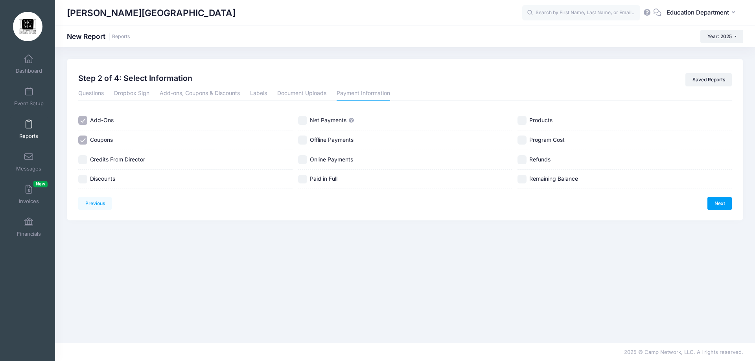
click at [520, 140] on input "Program Cost" at bounding box center [521, 140] width 9 height 9
click at [522, 177] on input "Remaining Balance" at bounding box center [521, 179] width 9 height 9
click at [193, 95] on link "Add-ons, Coupons & Discounts" at bounding box center [200, 93] width 80 height 14
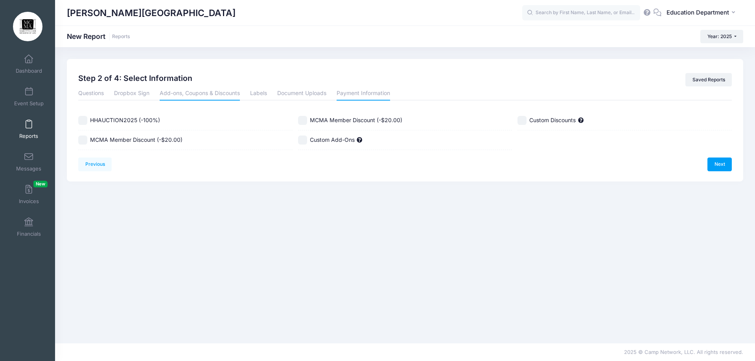
click at [351, 95] on link "Payment Information" at bounding box center [362, 93] width 53 height 14
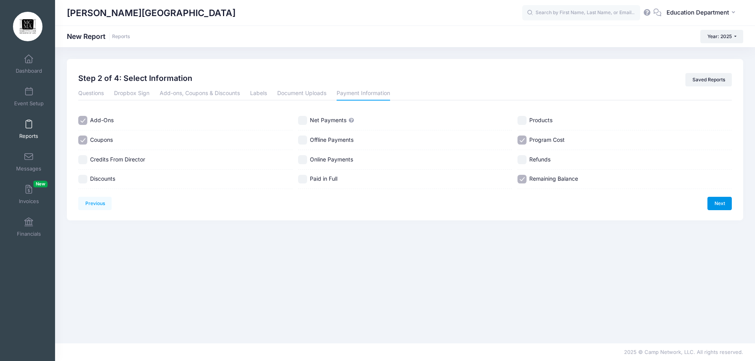
click at [716, 204] on link "Next" at bounding box center [719, 203] width 24 height 13
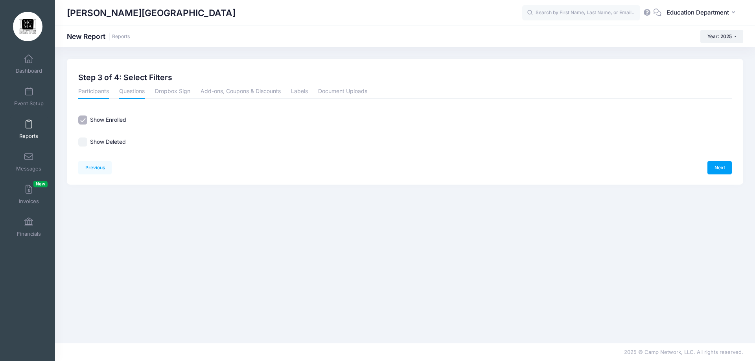
click at [137, 92] on link "Questions" at bounding box center [132, 92] width 26 height 14
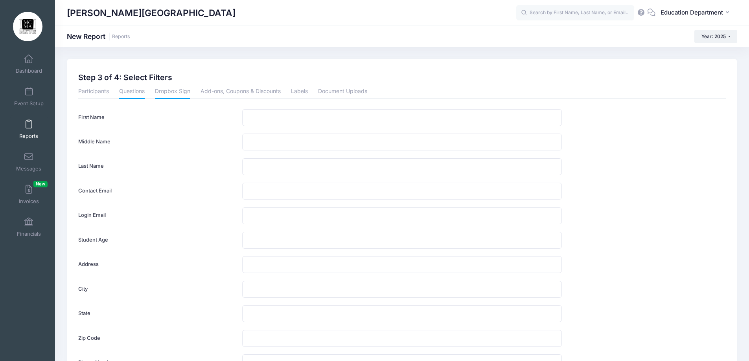
click at [166, 93] on link "Dropbox Sign" at bounding box center [172, 92] width 35 height 14
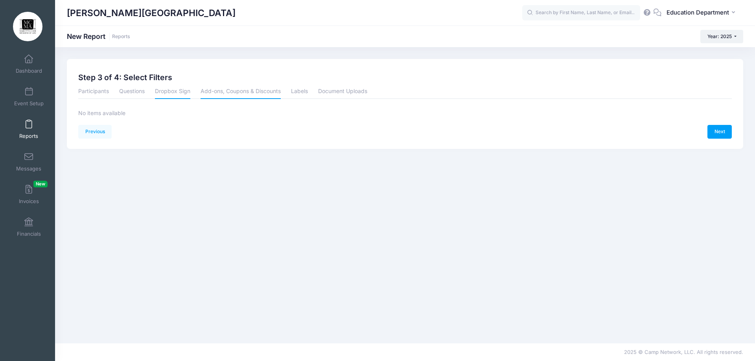
click at [222, 92] on link "Add-ons, Coupons & Discounts" at bounding box center [240, 92] width 80 height 14
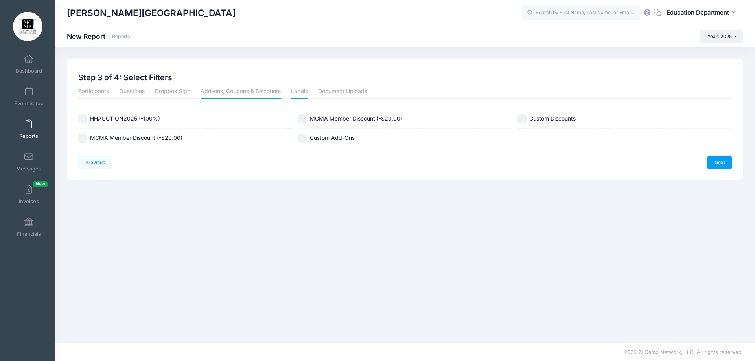
click at [300, 90] on link "Labels" at bounding box center [299, 92] width 17 height 14
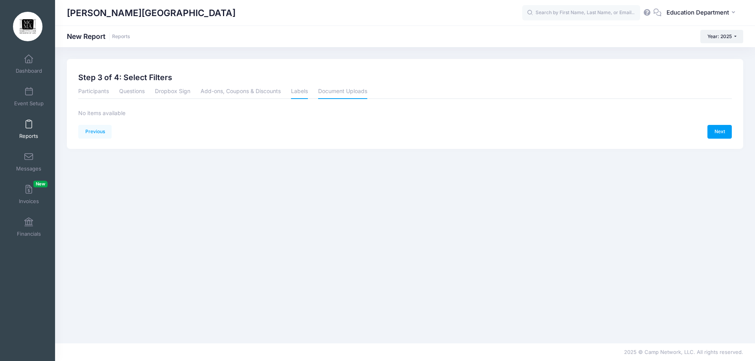
click at [354, 85] on link "Document Uploads" at bounding box center [342, 92] width 49 height 14
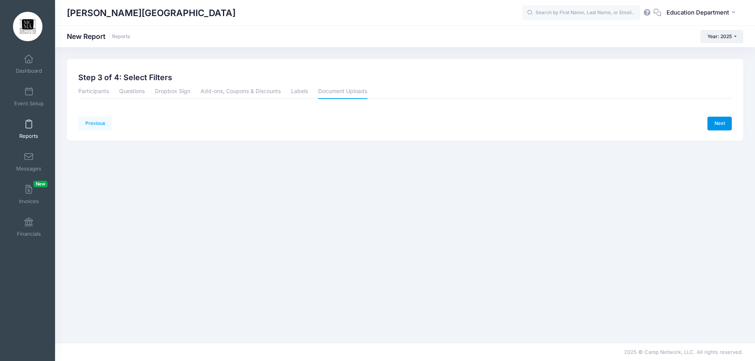
click at [716, 121] on link "Next" at bounding box center [719, 123] width 24 height 13
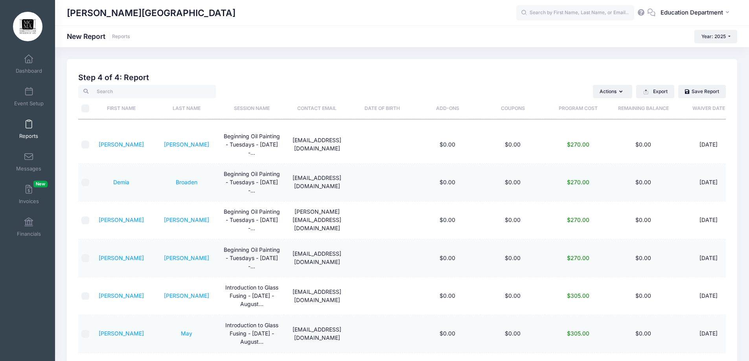
scroll to position [472, 0]
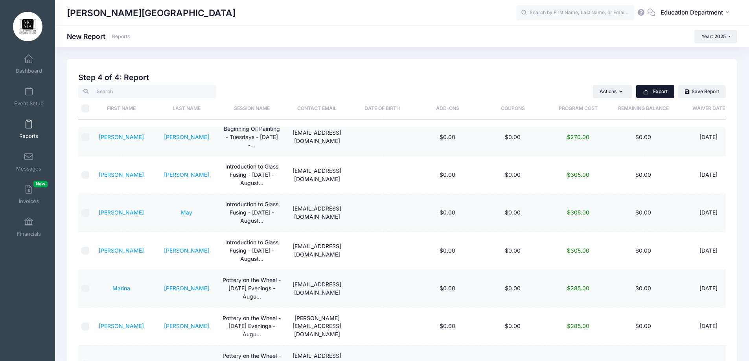
click at [640, 95] on button "Export" at bounding box center [655, 91] width 38 height 13
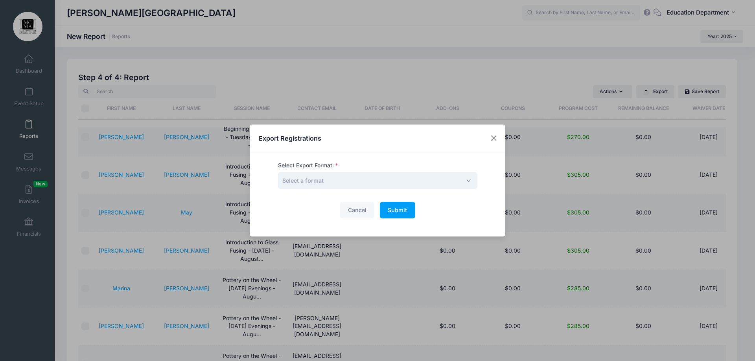
click at [378, 176] on span "Select a format" at bounding box center [377, 180] width 199 height 17
click at [395, 212] on span "Submit" at bounding box center [397, 210] width 19 height 7
